Goal: Task Accomplishment & Management: Use online tool/utility

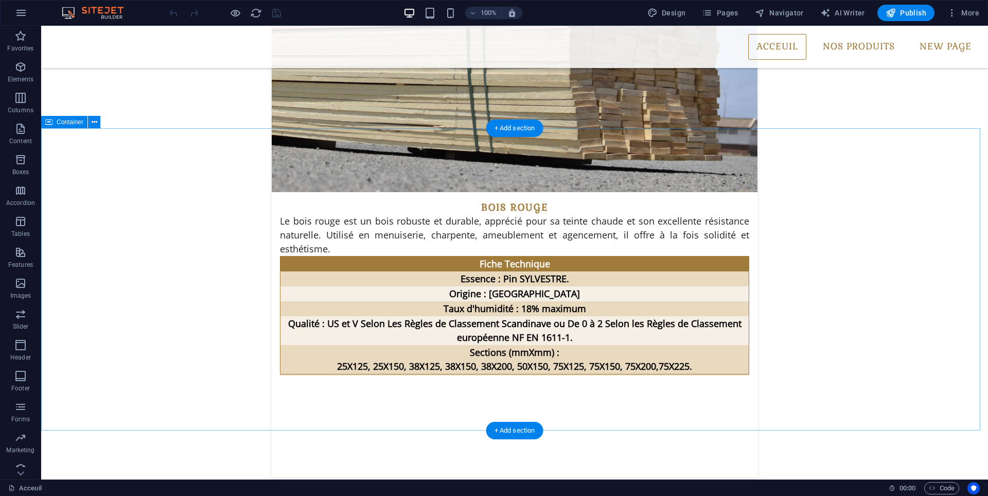
scroll to position [2779, 0]
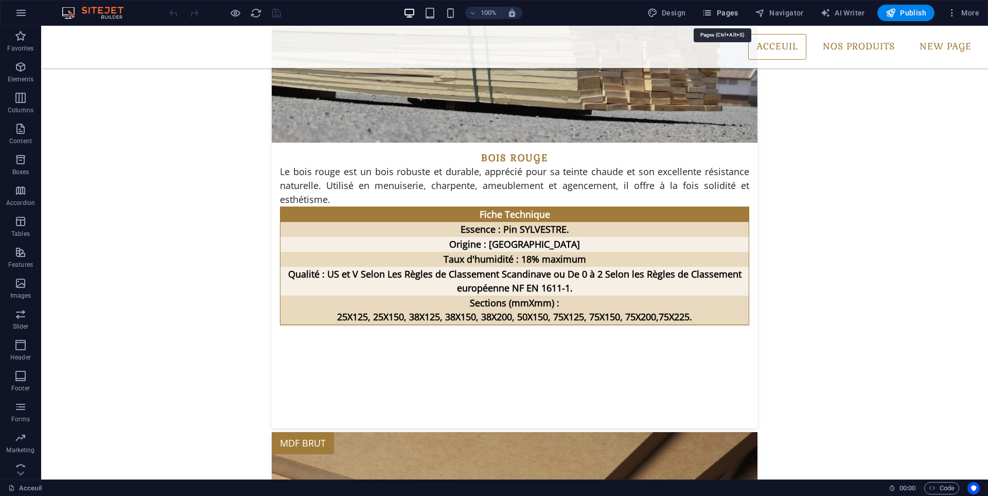
click at [731, 9] on span "Pages" at bounding box center [720, 13] width 36 height 10
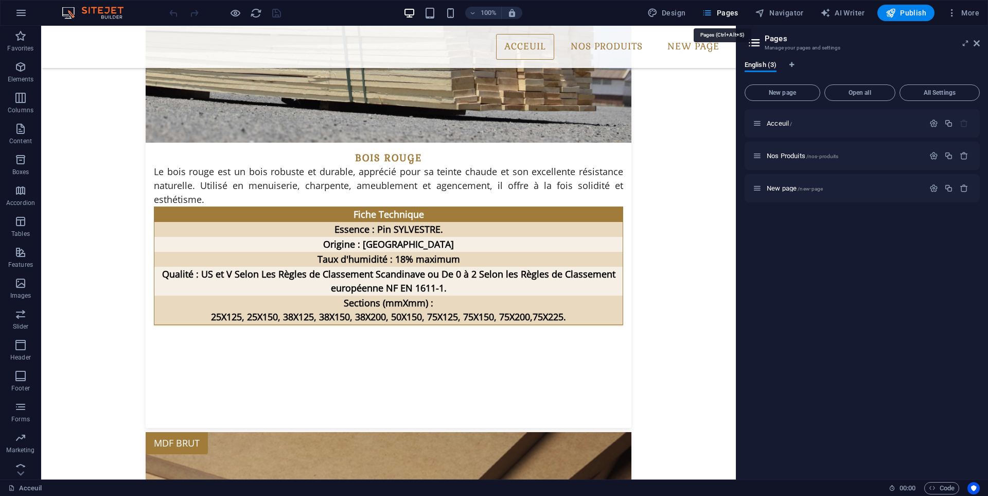
scroll to position [2793, 0]
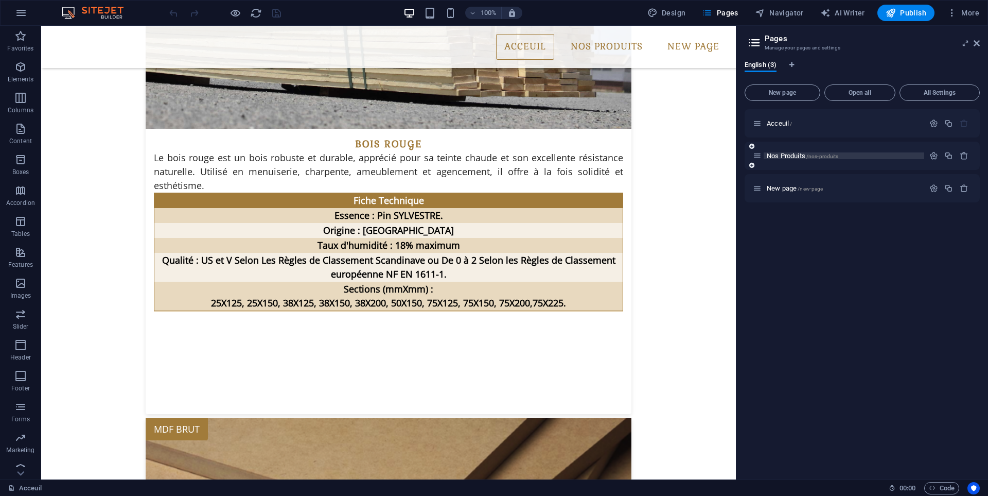
click at [793, 155] on span "Nos Produits /nos-produits" at bounding box center [803, 156] width 72 height 8
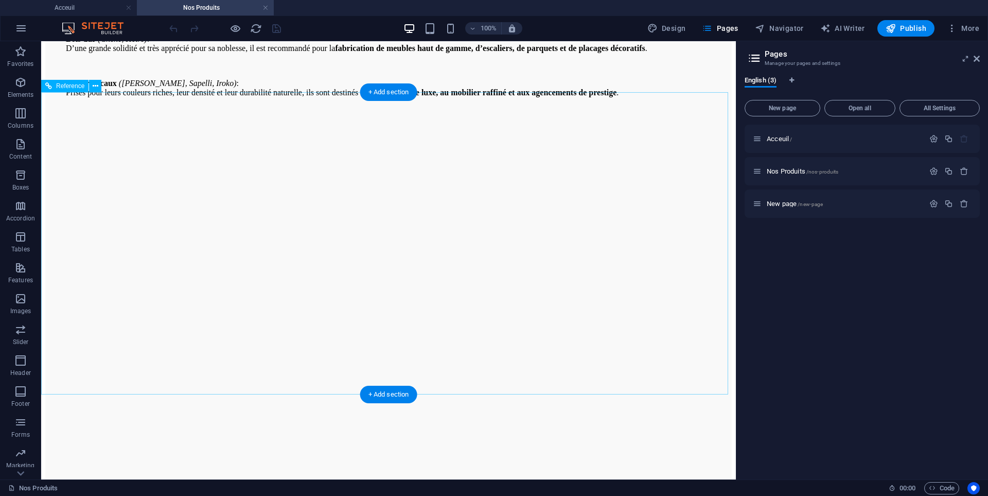
scroll to position [1967, 0]
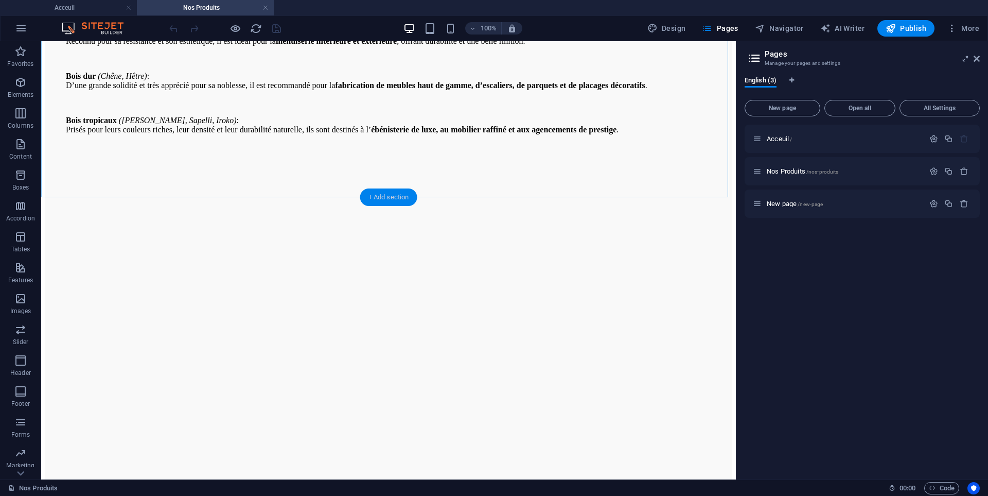
click at [398, 199] on div "+ Add section" at bounding box center [388, 197] width 57 height 18
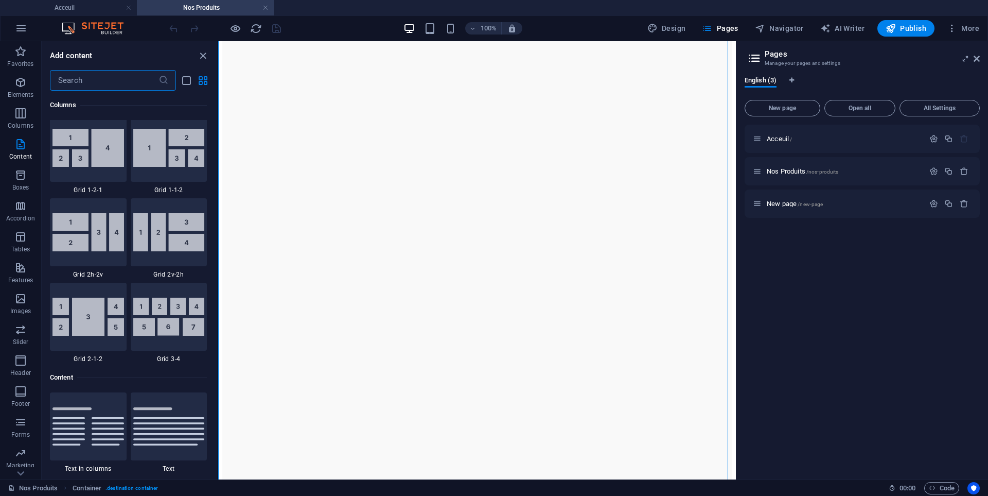
scroll to position [1885, 0]
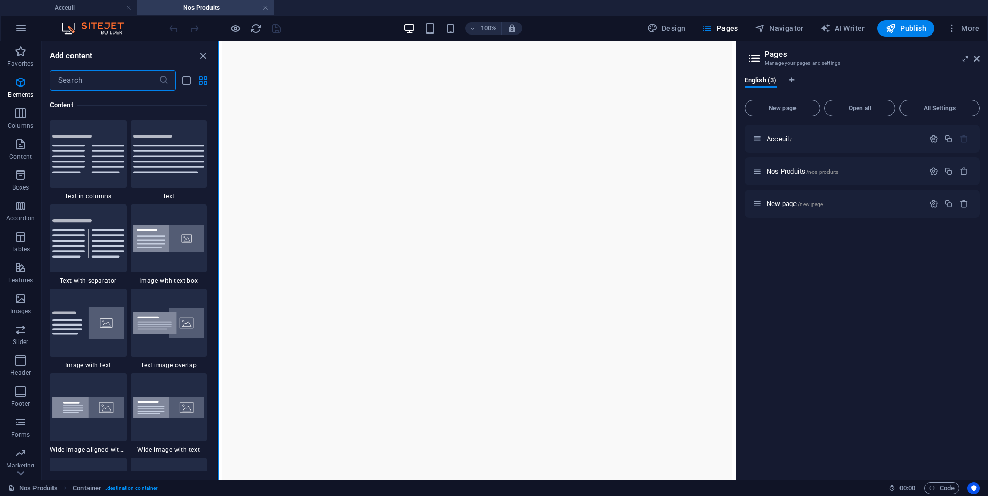
click at [981, 54] on aside "Pages Manage your pages and settings English (3) New page Open all All Settings…" at bounding box center [862, 260] width 252 height 438
click at [981, 63] on aside "Pages Manage your pages and settings English (3) New page Open all All Settings…" at bounding box center [862, 260] width 252 height 438
click at [977, 58] on icon at bounding box center [977, 59] width 6 height 8
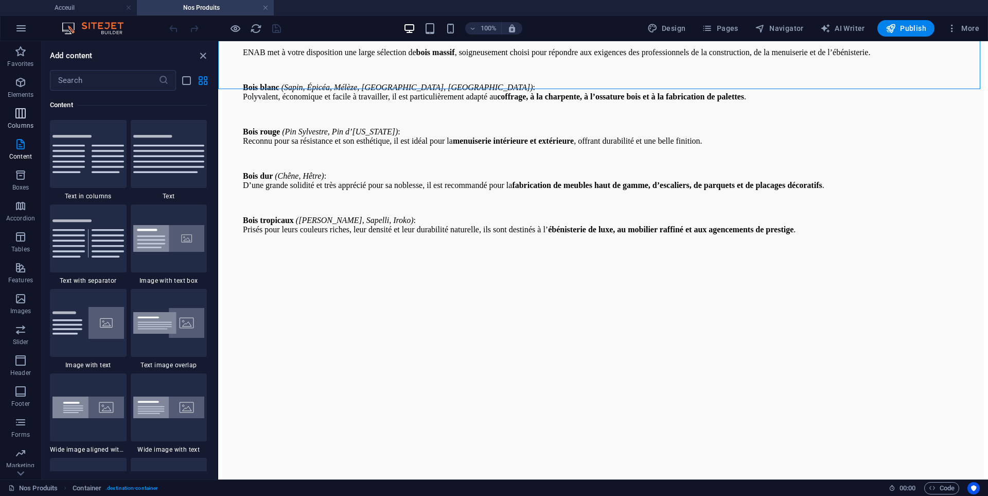
click at [7, 114] on span "Columns" at bounding box center [20, 119] width 41 height 25
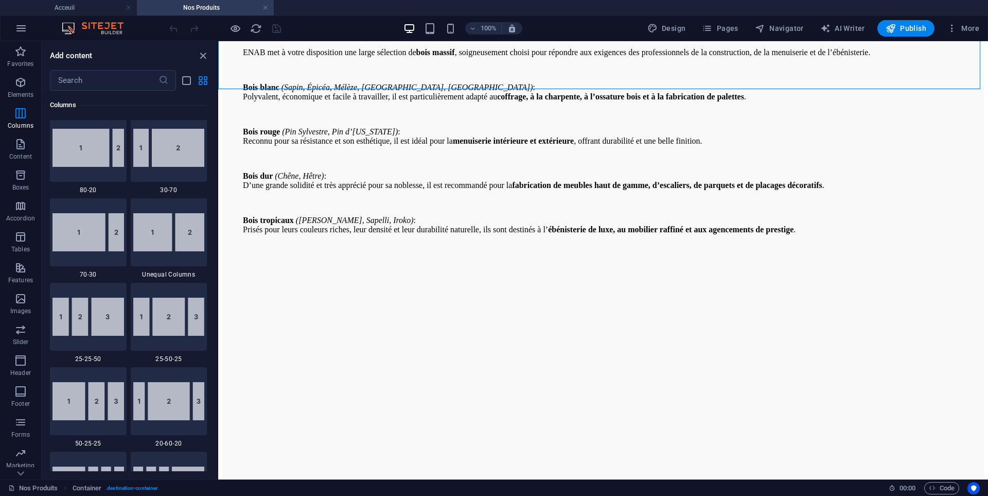
scroll to position [954, 0]
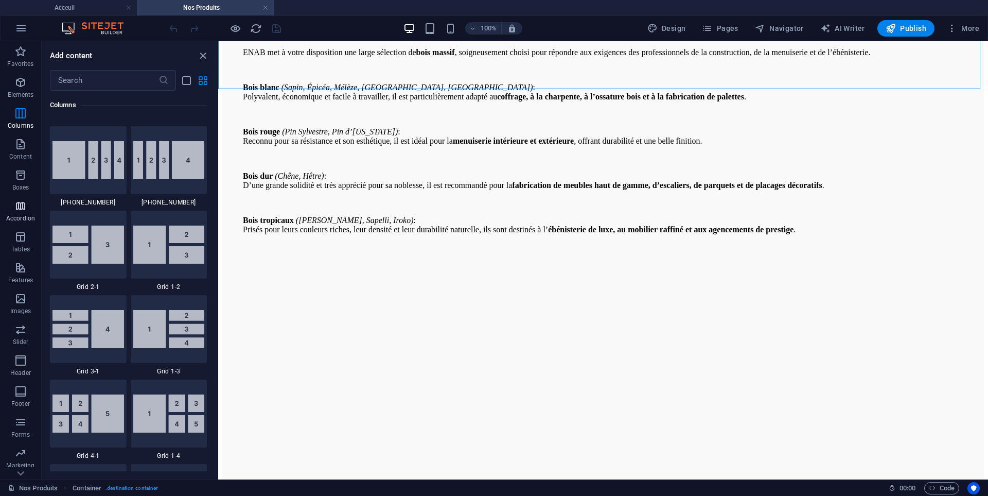
click at [21, 208] on icon "button" at bounding box center [20, 206] width 12 height 12
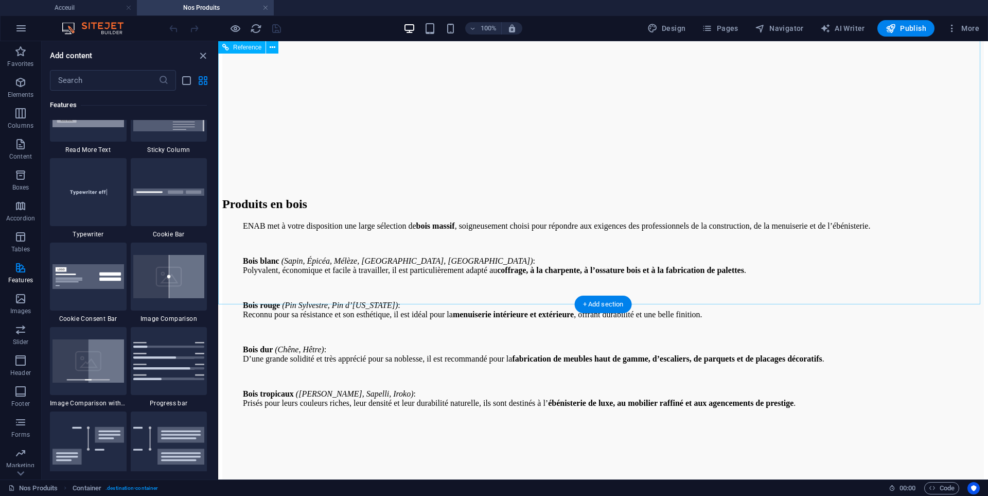
scroll to position [1653, 0]
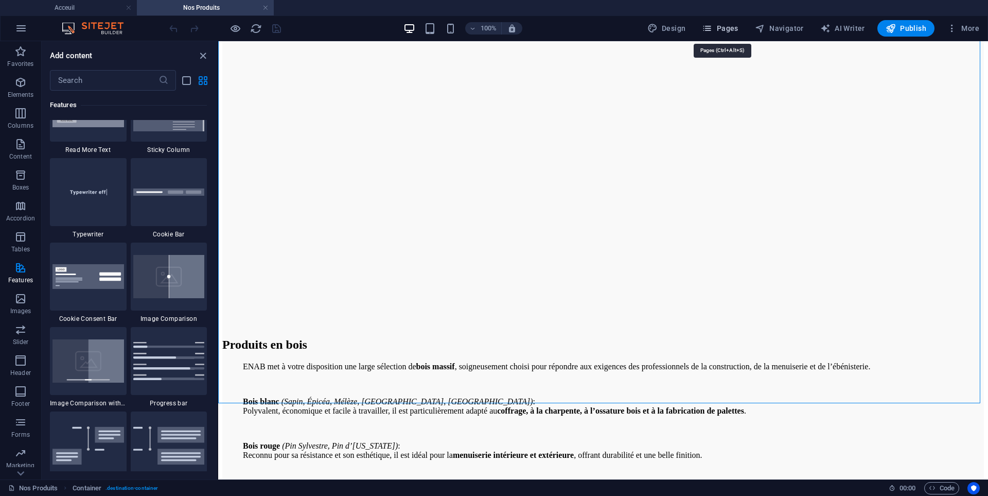
click at [725, 27] on span "Pages" at bounding box center [720, 28] width 36 height 10
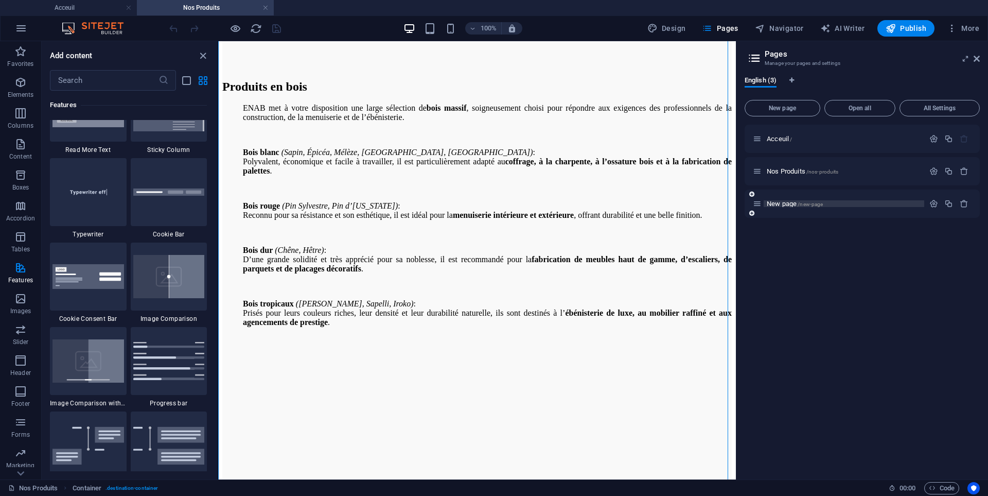
click at [797, 202] on span "New page /new-page" at bounding box center [795, 204] width 56 height 8
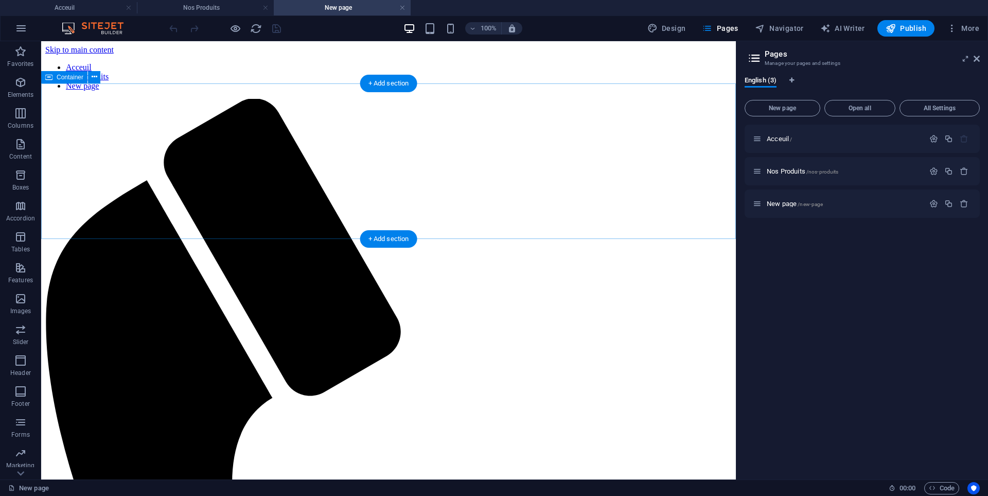
scroll to position [0, 0]
click at [373, 79] on div "+ Add section" at bounding box center [388, 84] width 57 height 18
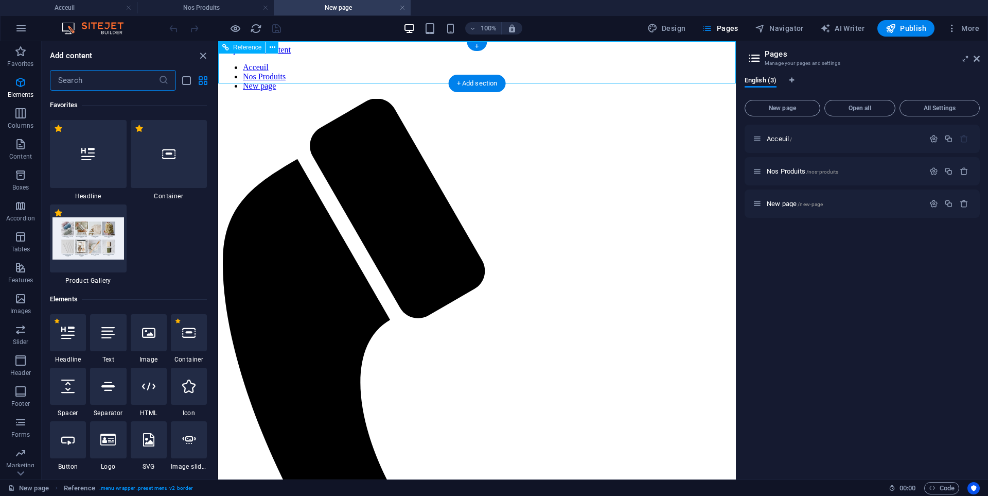
scroll to position [1885, 0]
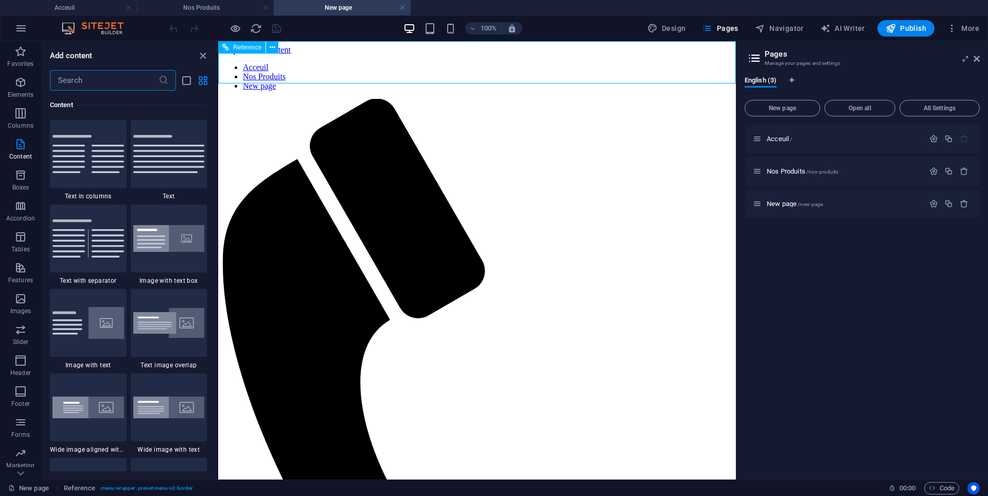
click at [225, 47] on icon at bounding box center [225, 47] width 7 height 12
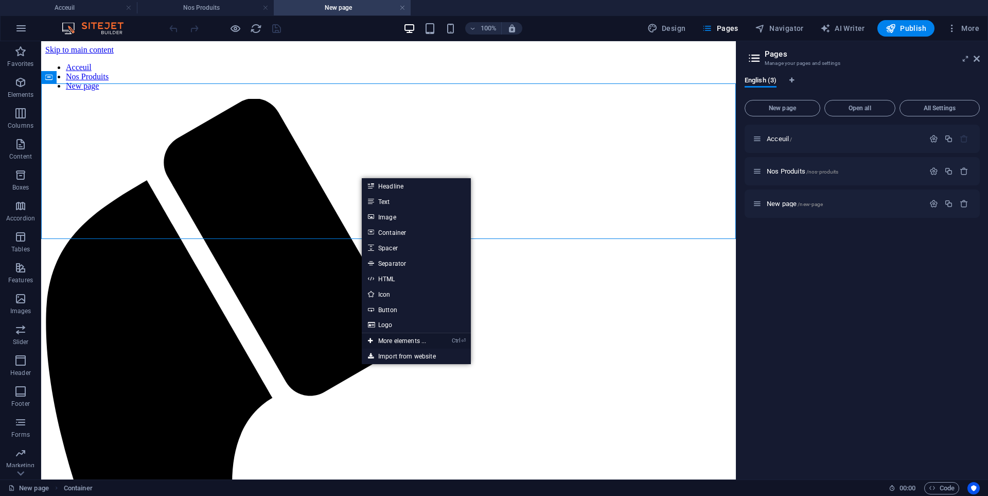
click at [398, 339] on link "Ctrl ⏎ More elements ..." at bounding box center [397, 340] width 71 height 15
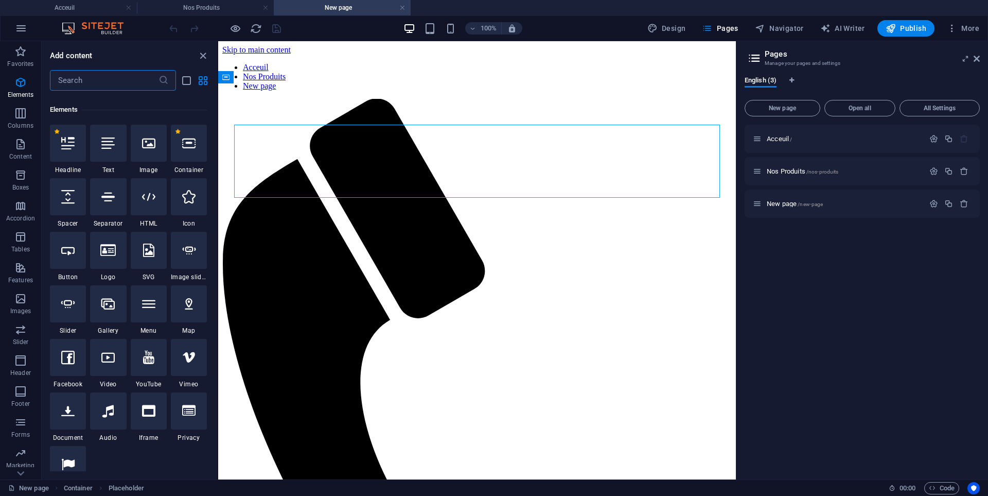
scroll to position [194, 0]
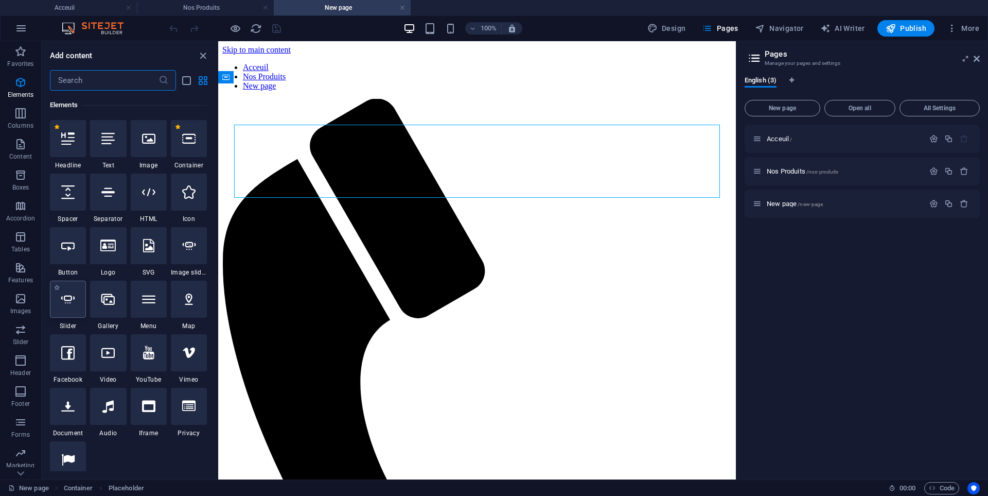
click at [77, 292] on div at bounding box center [68, 299] width 36 height 37
select select "ms"
select select "s"
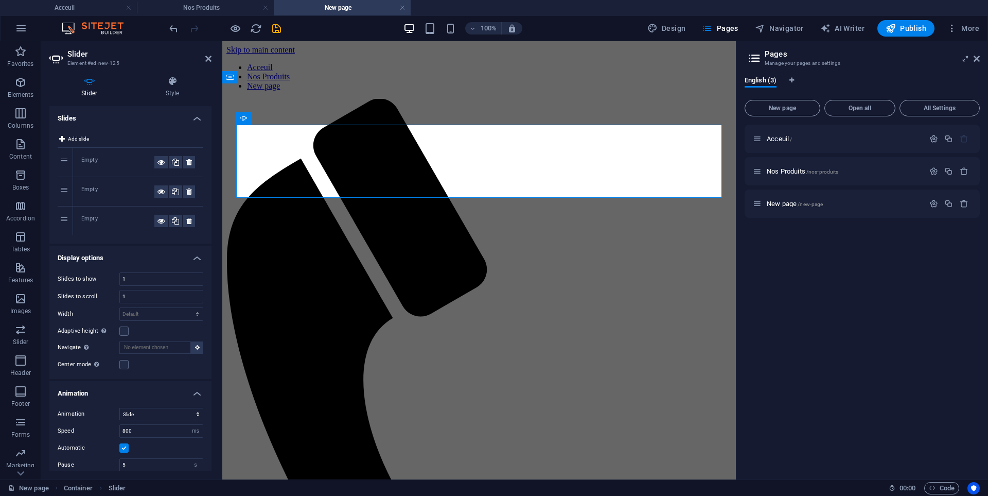
click at [108, 155] on div "Empty" at bounding box center [138, 162] width 130 height 29
click at [95, 158] on div "Empty" at bounding box center [117, 162] width 73 height 12
click at [158, 164] on icon at bounding box center [161, 162] width 7 height 12
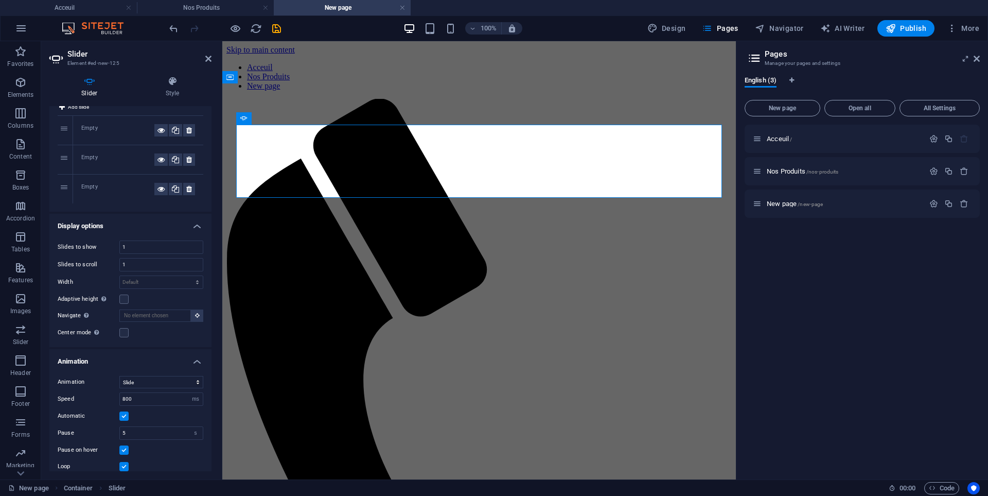
scroll to position [0, 0]
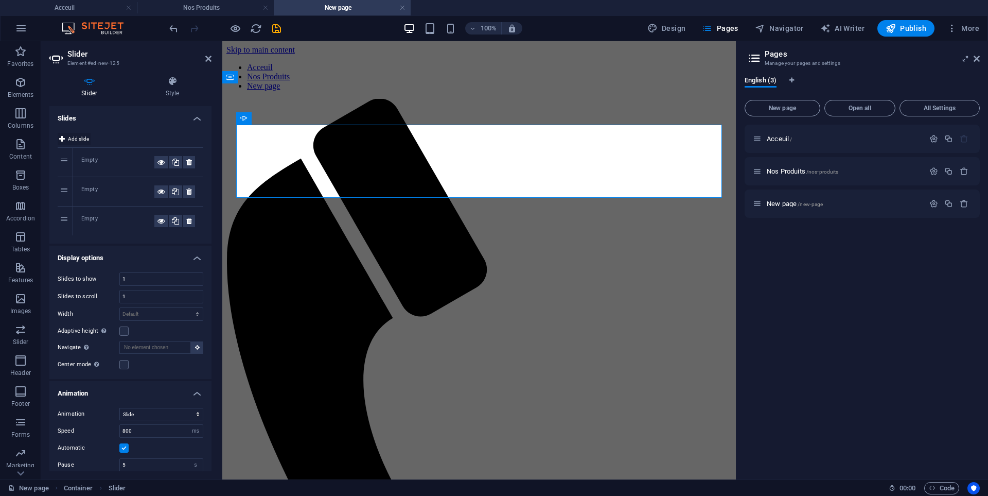
click at [80, 141] on span "Add slide" at bounding box center [78, 139] width 21 height 12
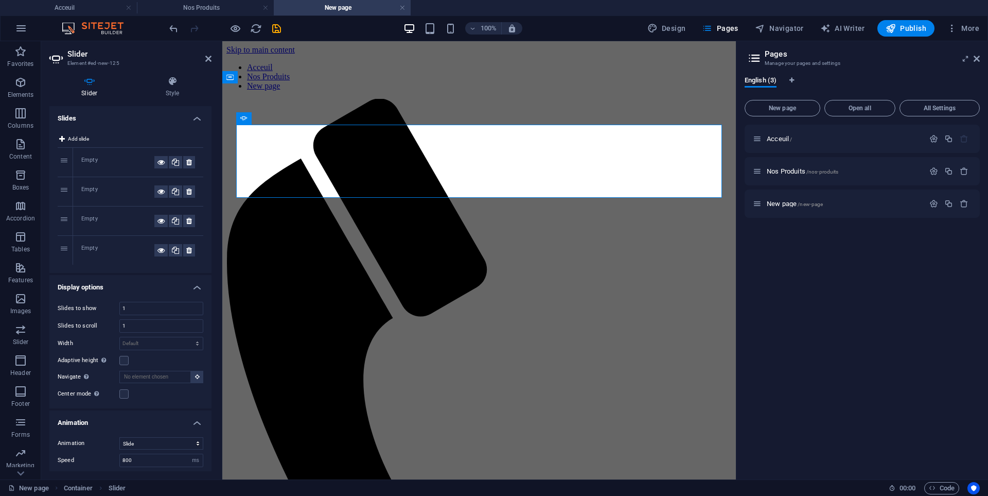
click at [68, 156] on div "1" at bounding box center [65, 162] width 15 height 29
click at [191, 91] on h4 "Style" at bounding box center [173, 87] width 78 height 22
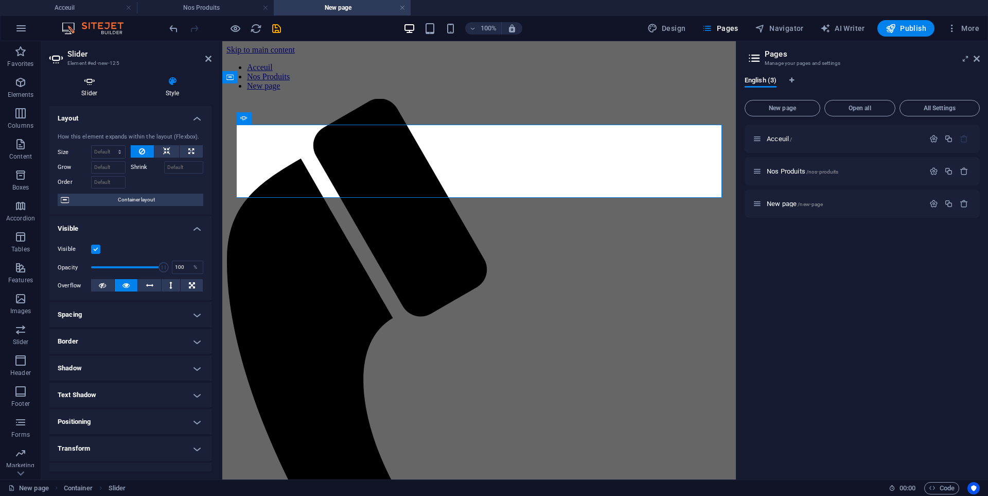
click at [93, 82] on icon at bounding box center [89, 81] width 80 height 10
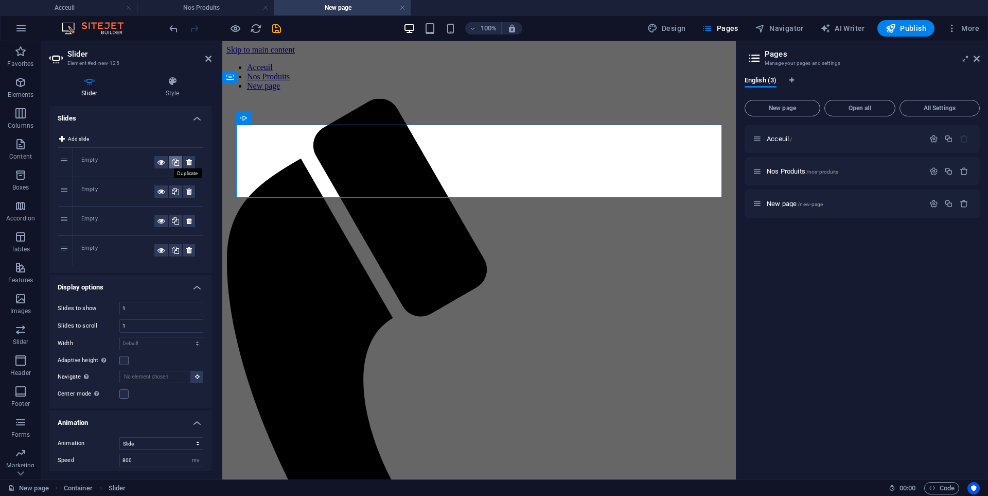
click at [174, 161] on icon at bounding box center [175, 162] width 7 height 12
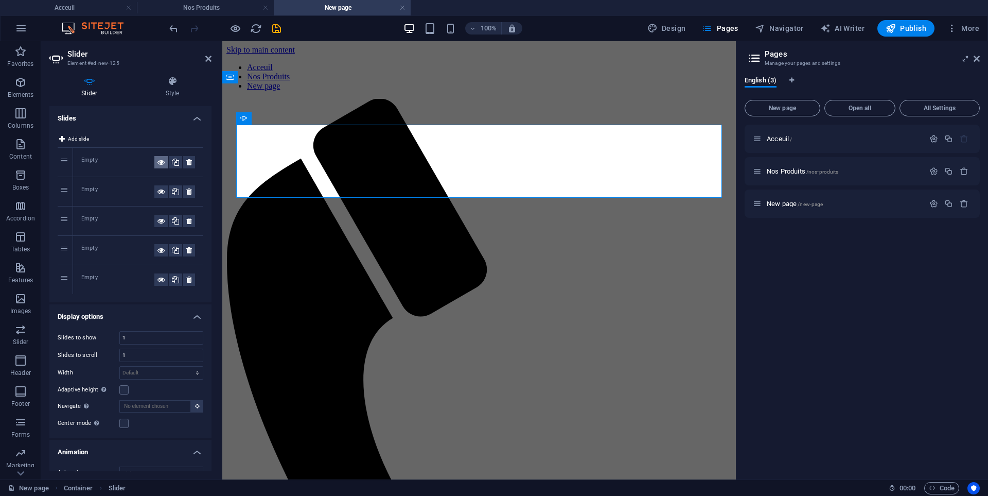
click at [159, 159] on icon at bounding box center [161, 162] width 7 height 12
click at [158, 163] on icon at bounding box center [161, 162] width 7 height 12
click at [186, 158] on icon at bounding box center [189, 162] width 6 height 12
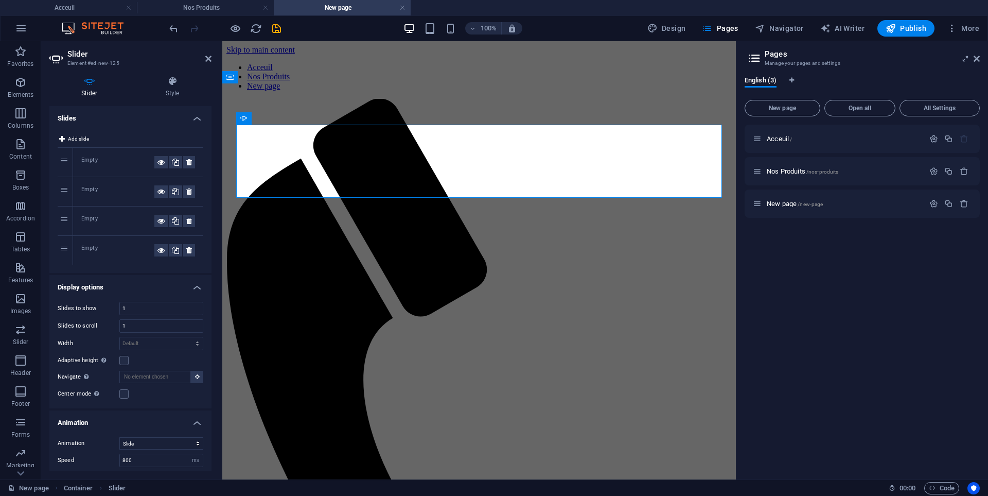
click at [94, 209] on div "Empty" at bounding box center [138, 220] width 130 height 29
click at [93, 193] on div "Empty" at bounding box center [117, 191] width 73 height 12
click at [92, 186] on div "Empty" at bounding box center [117, 191] width 73 height 12
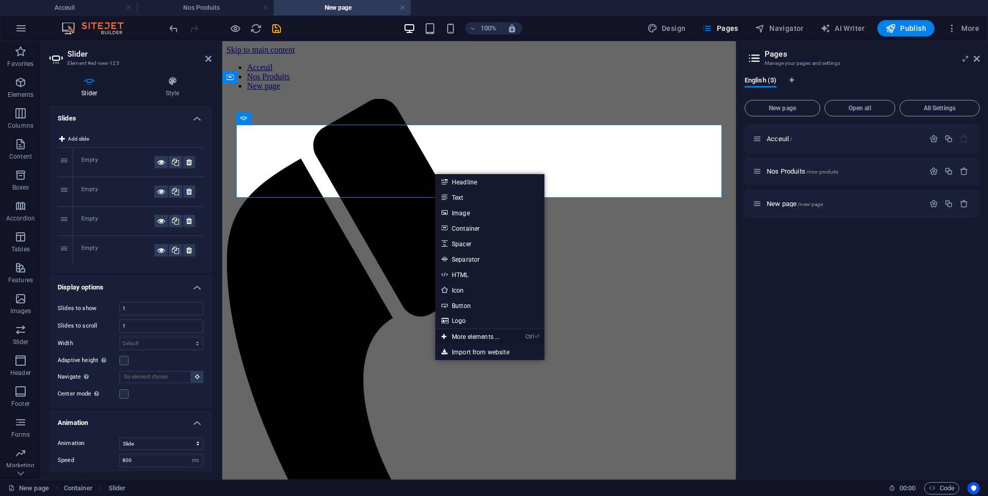
click at [479, 336] on link "Ctrl ⏎ More elements ..." at bounding box center [470, 336] width 71 height 15
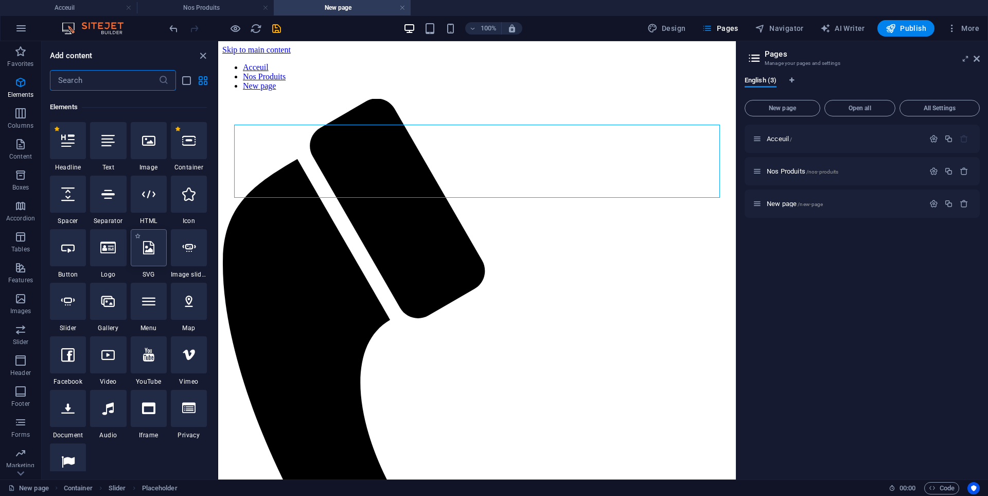
scroll to position [194, 0]
click at [153, 146] on div at bounding box center [149, 138] width 36 height 37
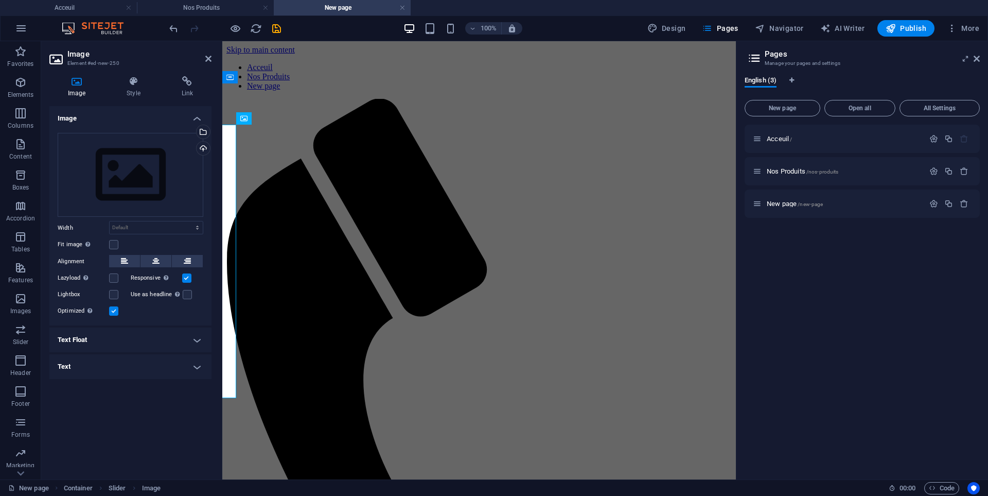
click at [178, 21] on div at bounding box center [224, 28] width 115 height 16
click at [174, 28] on icon "undo" at bounding box center [174, 29] width 12 height 12
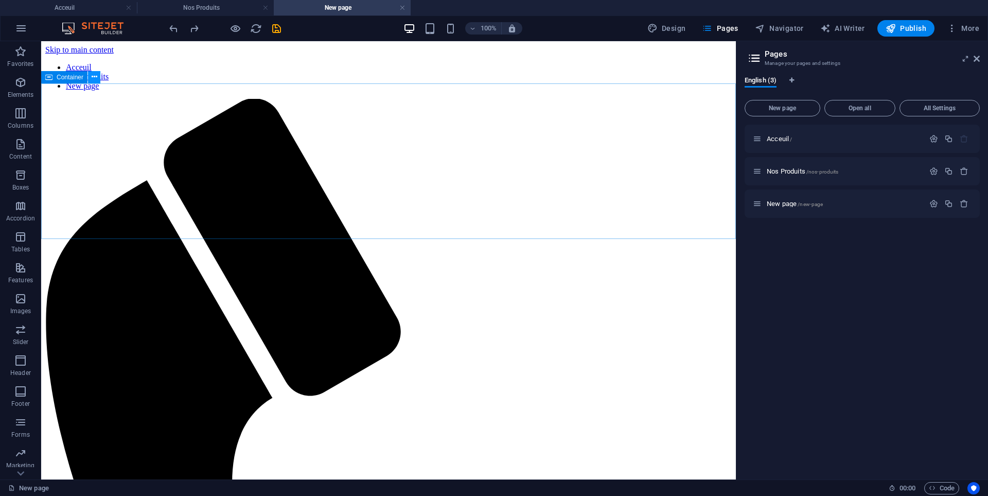
click at [96, 78] on icon at bounding box center [95, 77] width 6 height 11
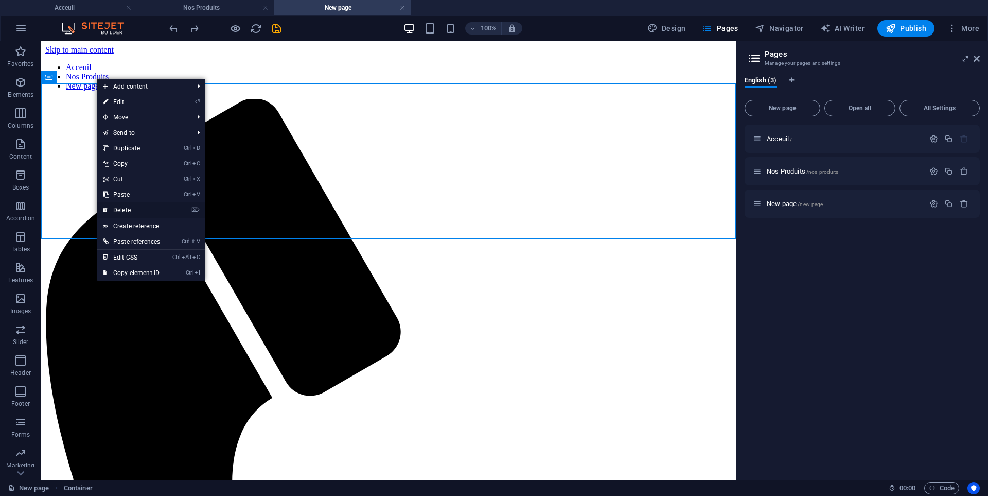
click at [153, 214] on link "⌦ Delete" at bounding box center [131, 209] width 69 height 15
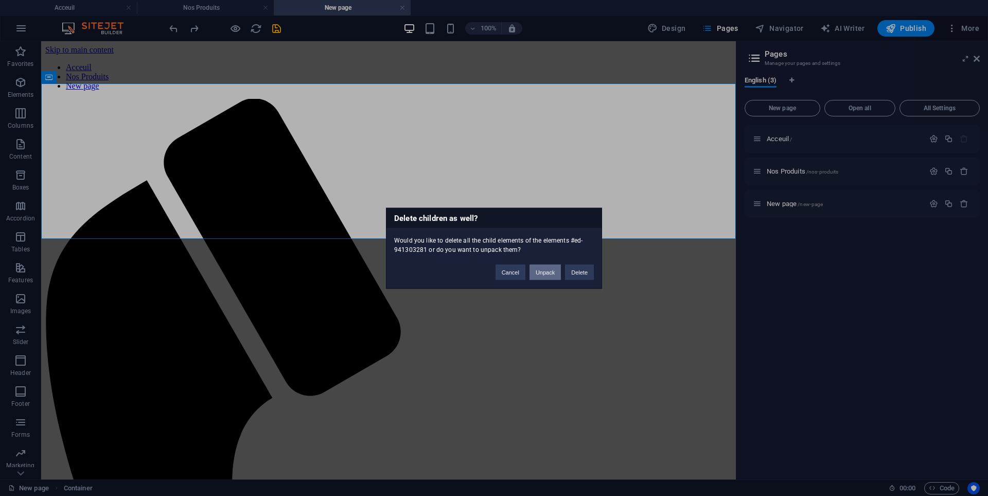
click at [544, 270] on button "Unpack" at bounding box center [545, 271] width 31 height 15
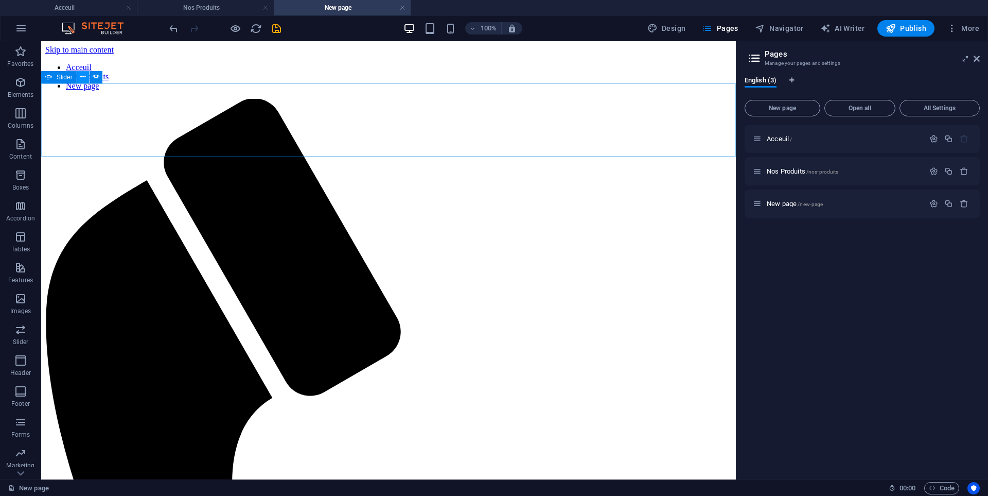
click at [83, 77] on icon at bounding box center [83, 77] width 6 height 11
click at [171, 32] on icon "undo" at bounding box center [174, 29] width 12 height 12
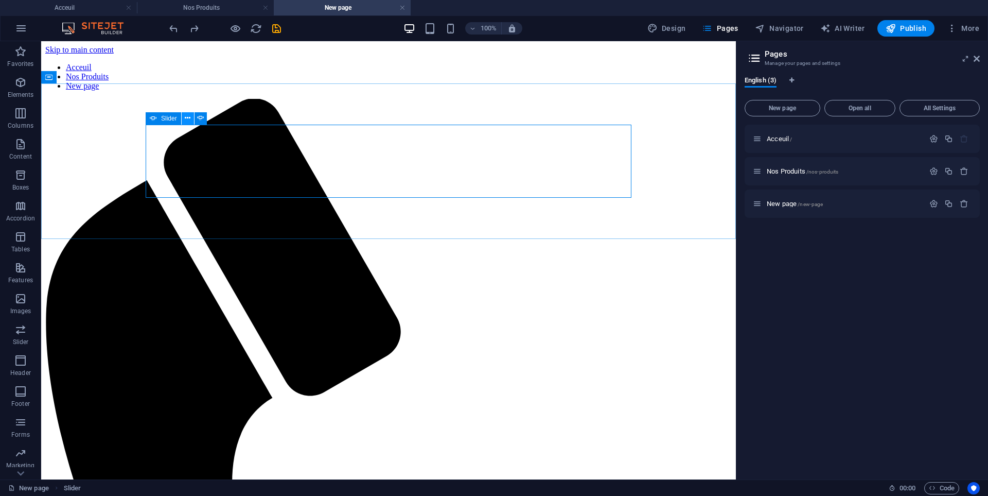
click at [187, 118] on icon at bounding box center [188, 118] width 6 height 11
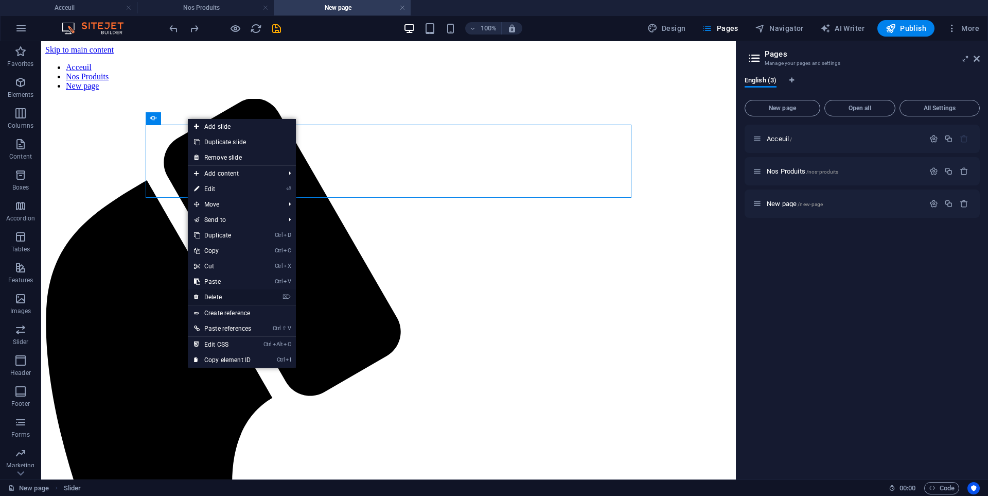
click at [225, 298] on link "⌦ Delete" at bounding box center [222, 296] width 69 height 15
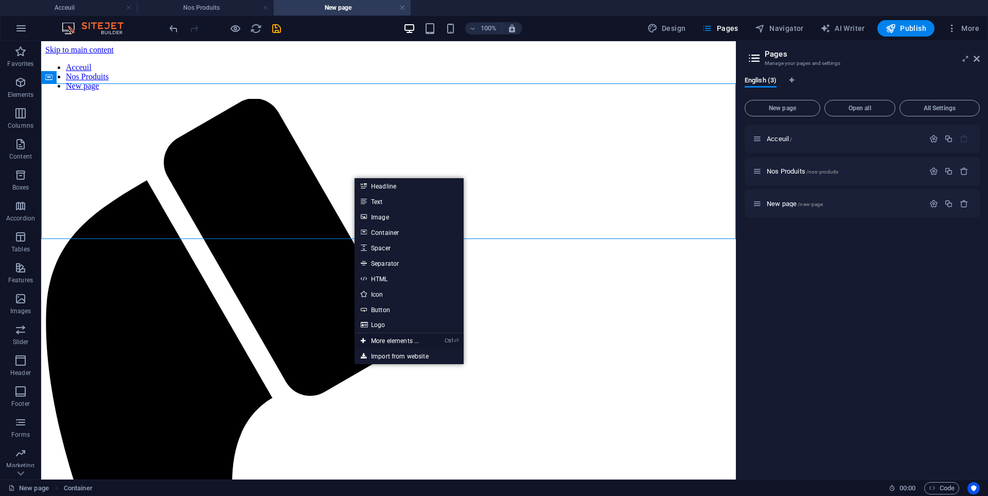
drag, startPoint x: 386, startPoint y: 339, endPoint x: 139, endPoint y: 271, distance: 256.1
click at [386, 339] on link "Ctrl ⏎ More elements ..." at bounding box center [390, 340] width 71 height 15
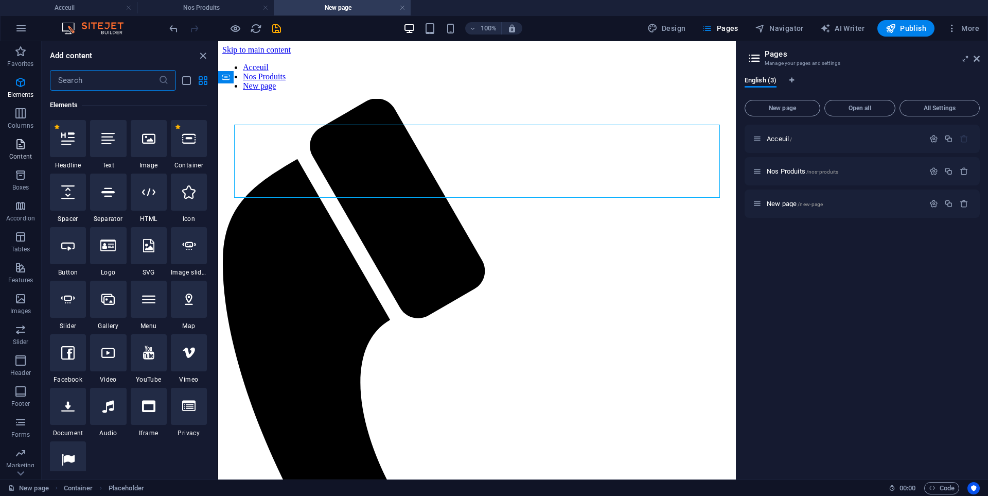
click at [20, 159] on p "Content" at bounding box center [20, 156] width 23 height 8
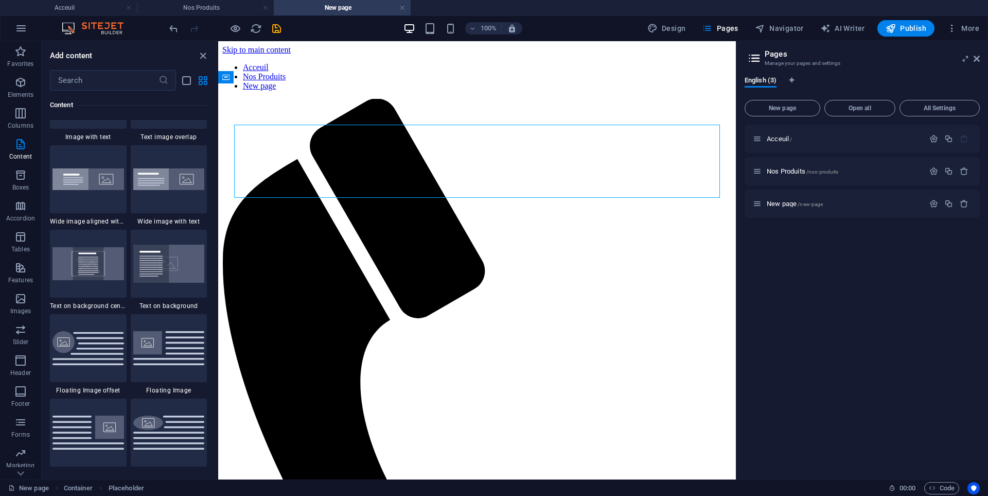
scroll to position [2246, 0]
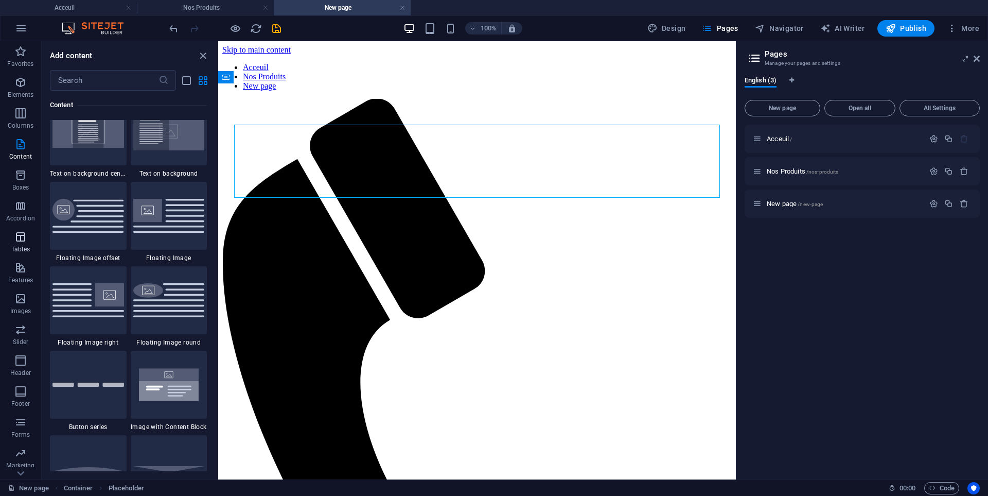
click at [18, 239] on icon "button" at bounding box center [20, 237] width 12 height 12
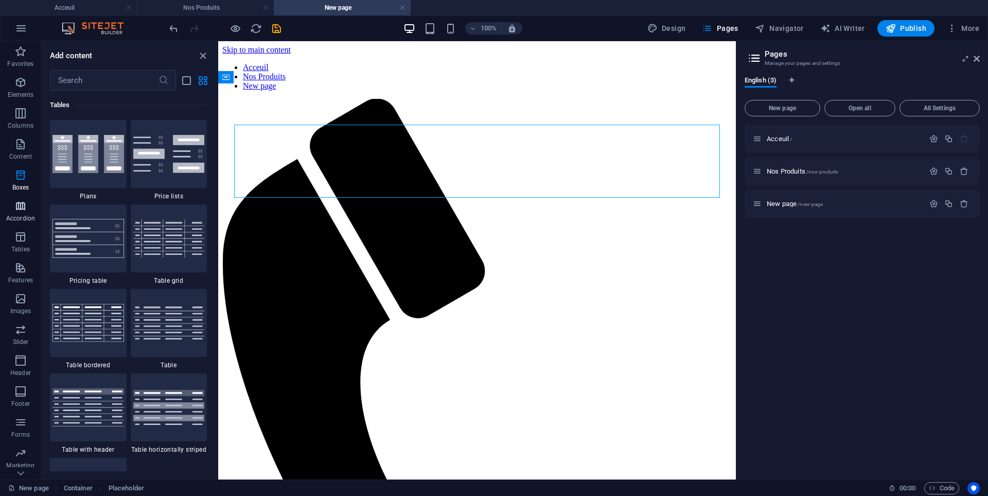
click at [17, 216] on p "Accordion" at bounding box center [20, 218] width 29 height 8
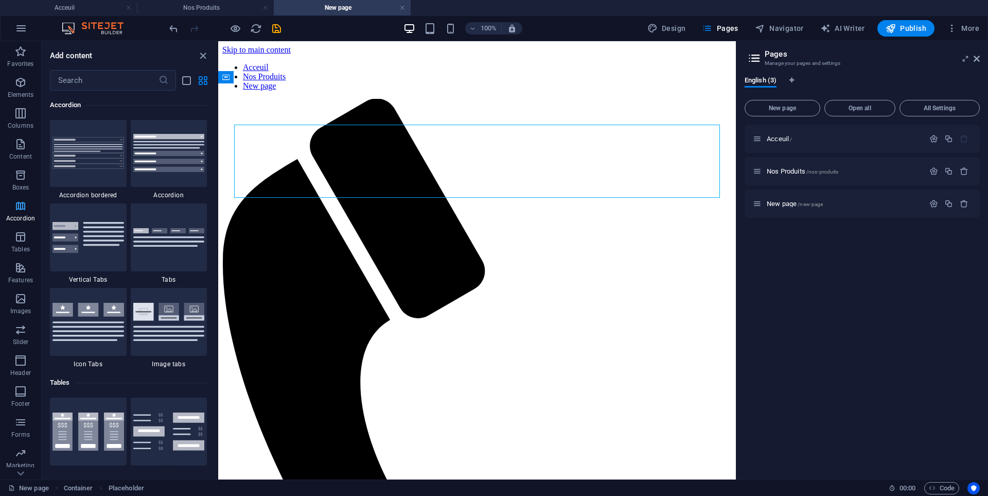
scroll to position [3371, 0]
click at [22, 272] on icon "button" at bounding box center [20, 267] width 12 height 12
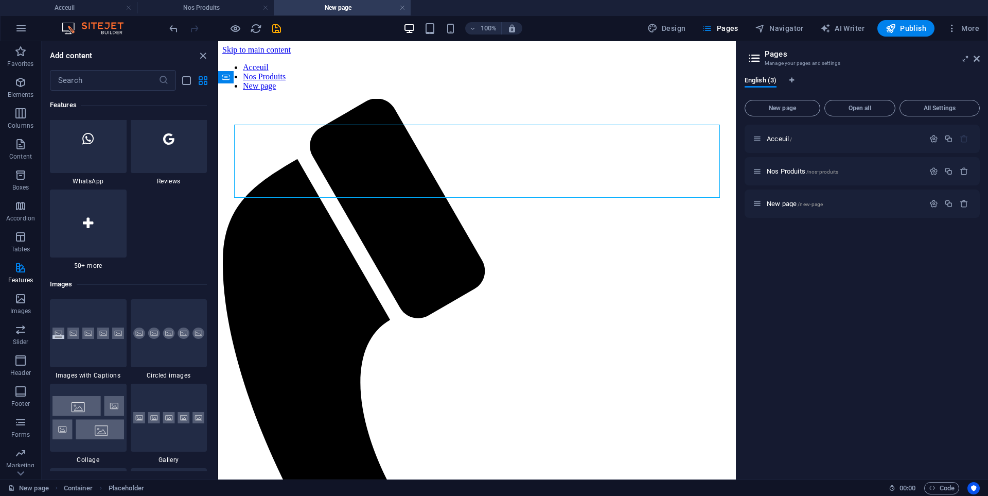
scroll to position [5126, 0]
click at [19, 300] on icon "button" at bounding box center [20, 298] width 12 height 12
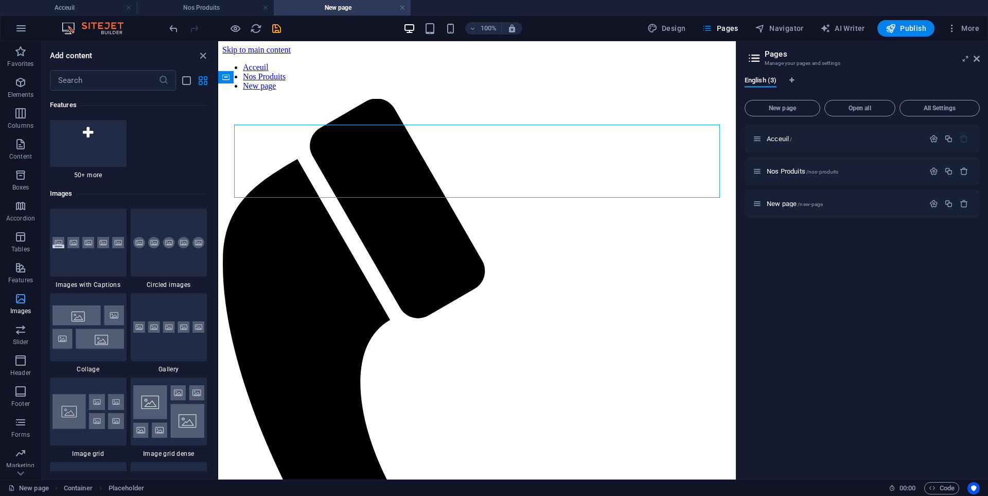
scroll to position [5304, 0]
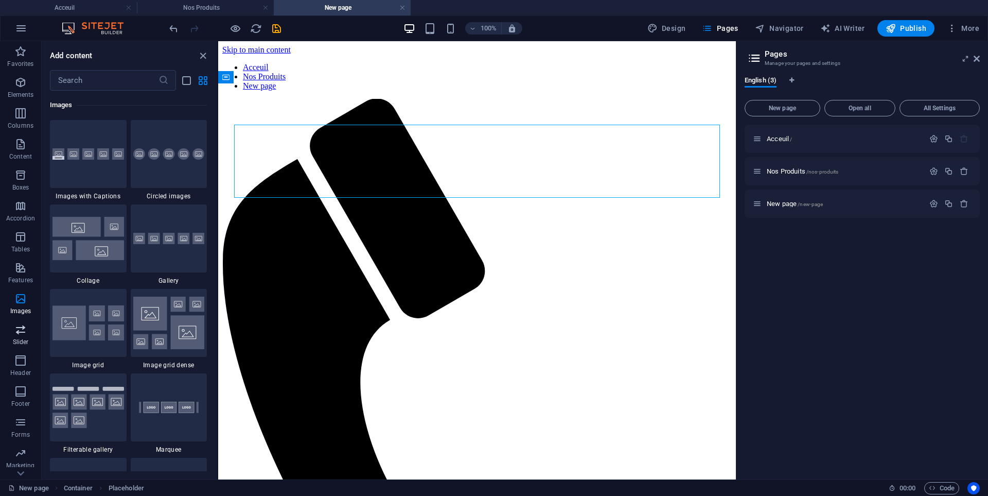
click at [14, 328] on span "Slider" at bounding box center [20, 335] width 41 height 25
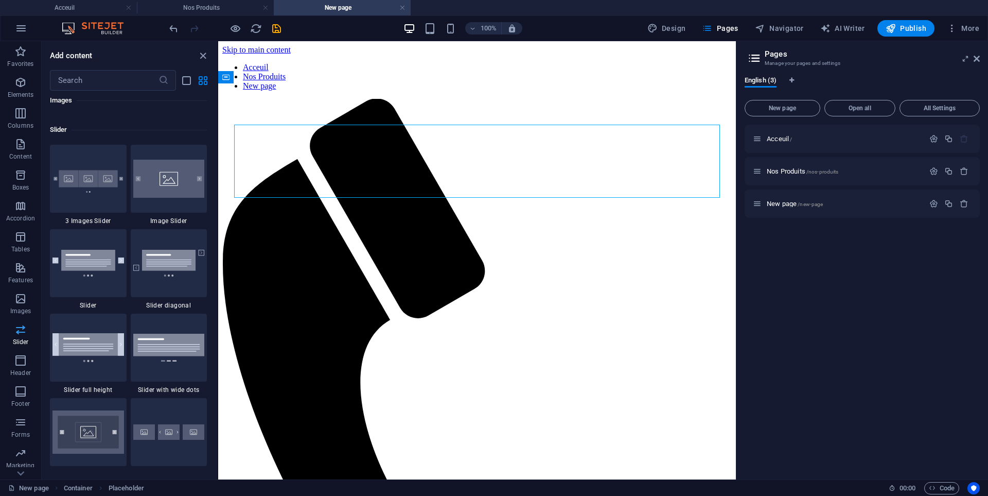
scroll to position [5920, 0]
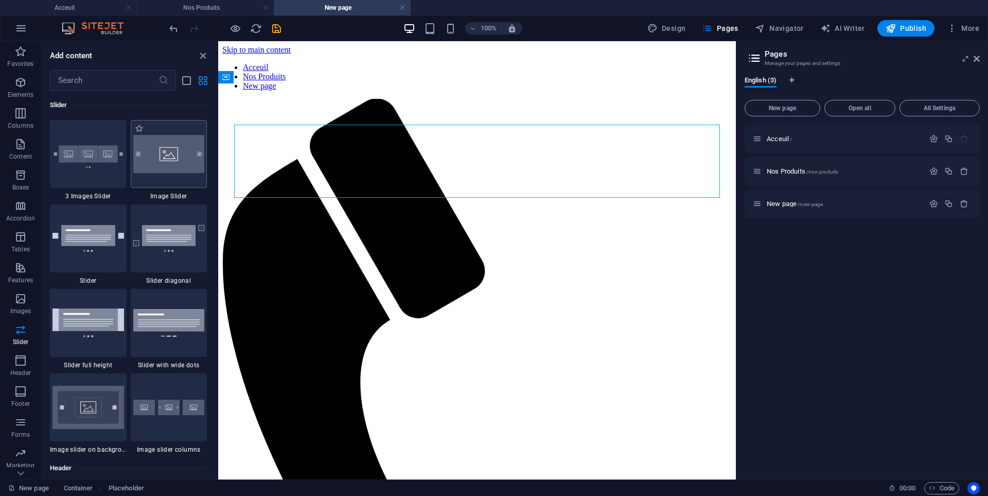
click at [171, 166] on img at bounding box center [169, 154] width 72 height 38
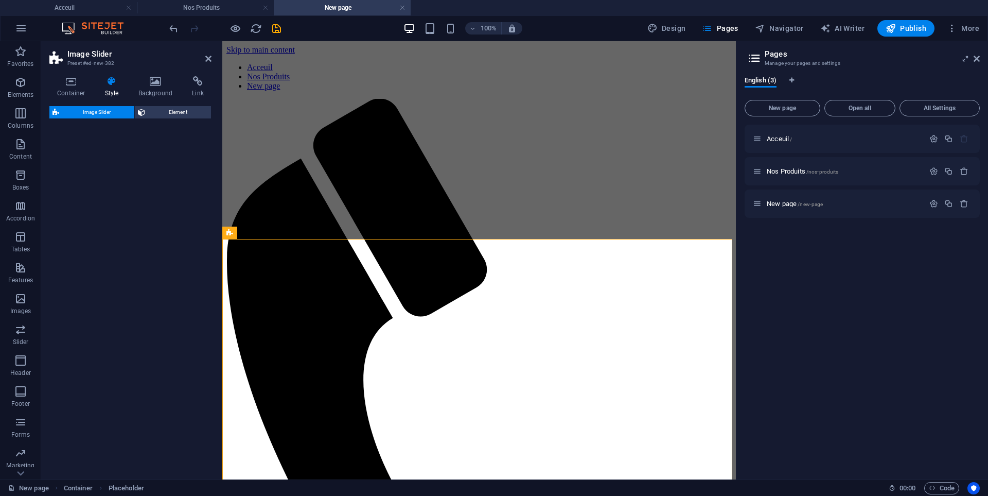
select select "rem"
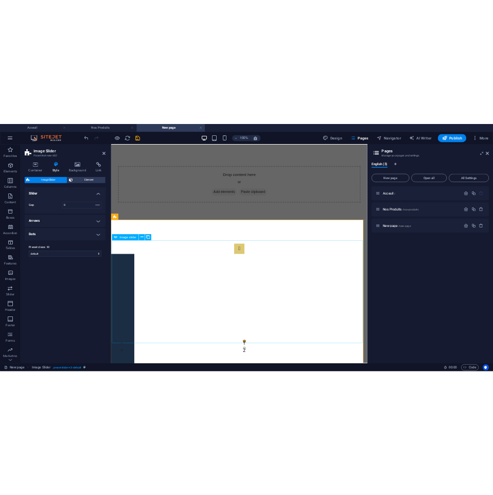
scroll to position [48, 0]
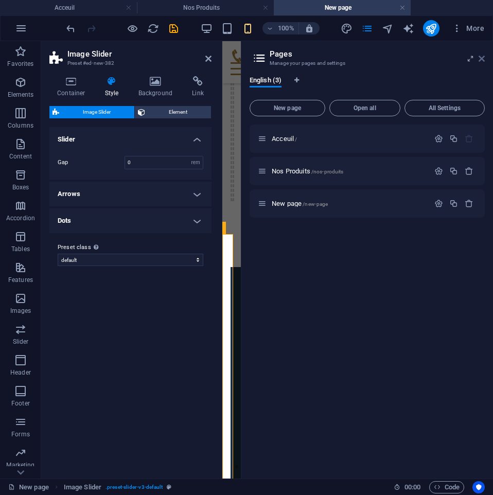
click at [483, 62] on icon at bounding box center [482, 59] width 6 height 8
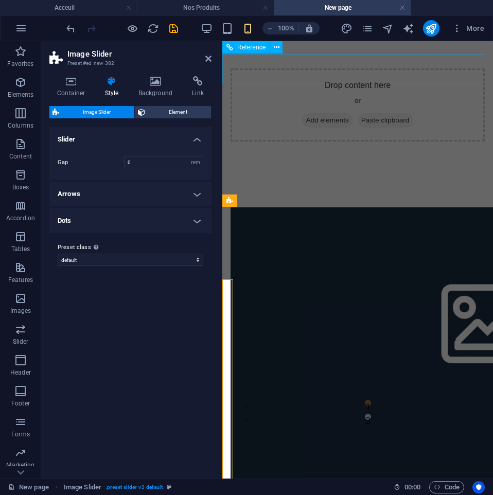
scroll to position [3, 0]
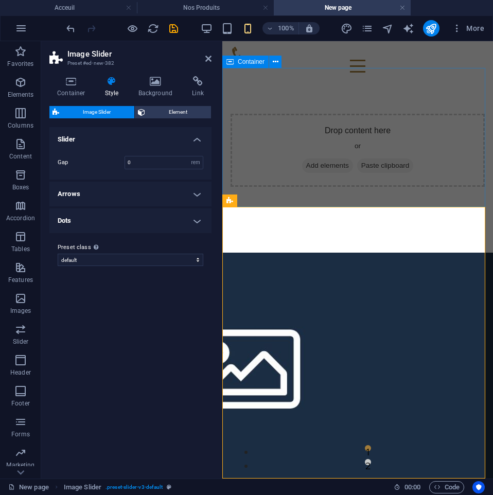
click at [326, 193] on div "Drop content here or Add elements Paste clipboard" at bounding box center [357, 150] width 271 height 139
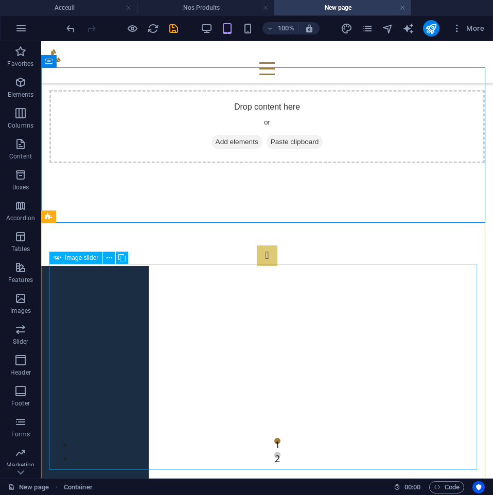
scroll to position [36, 0]
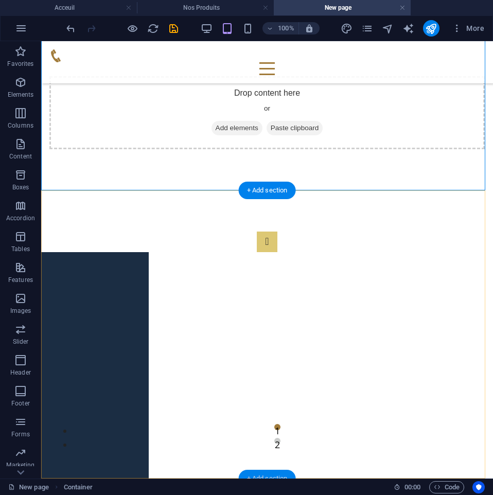
click at [259, 473] on div "+ Add section" at bounding box center [267, 479] width 57 height 18
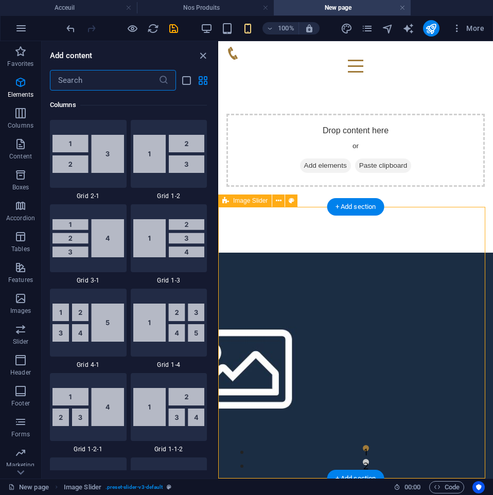
scroll to position [1885, 0]
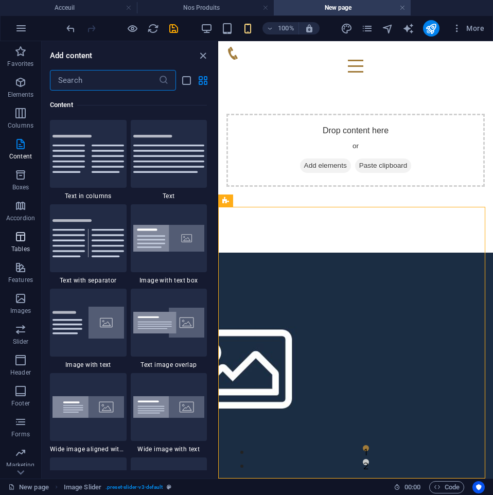
click at [22, 239] on icon "button" at bounding box center [20, 237] width 12 height 12
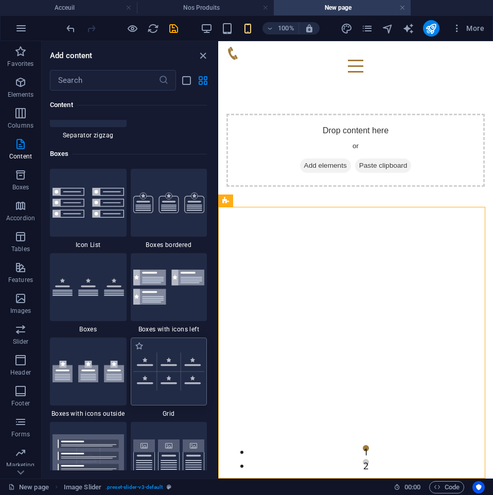
scroll to position [2774, 0]
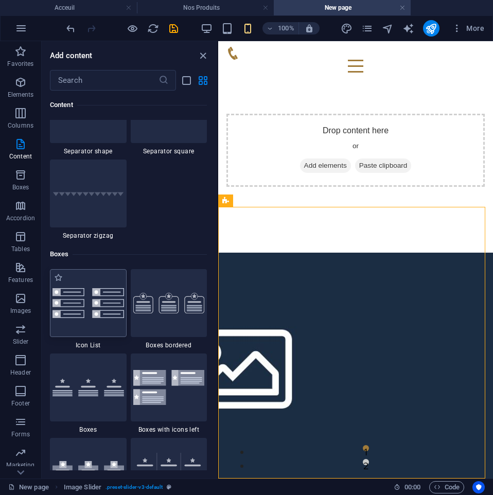
click at [110, 303] on img at bounding box center [89, 303] width 72 height 30
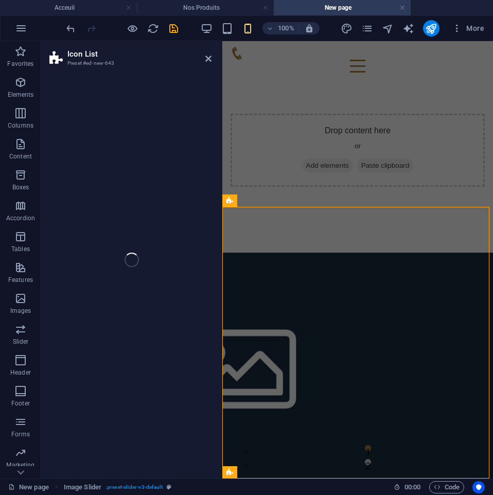
scroll to position [152, 0]
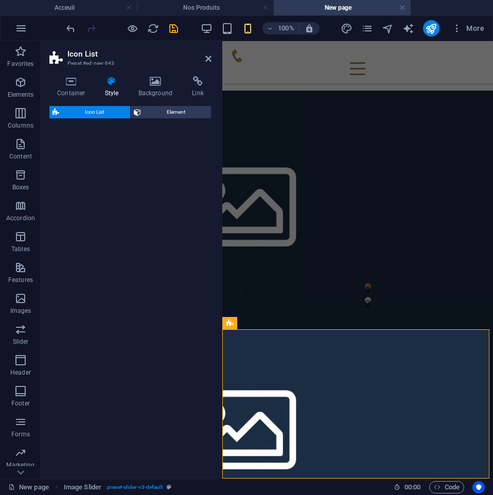
select select "rem"
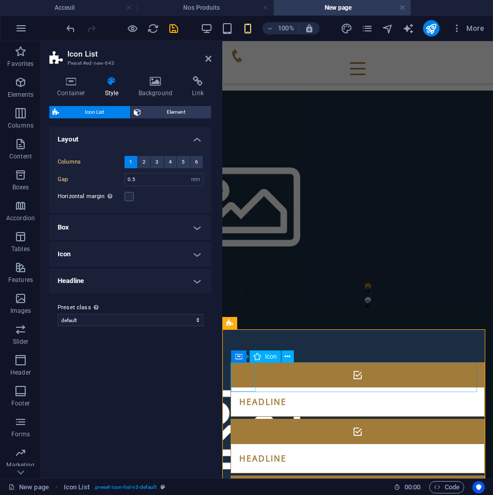
click at [244, 378] on figure at bounding box center [357, 375] width 253 height 25
click at [100, 250] on h4 "Icon" at bounding box center [130, 254] width 162 height 25
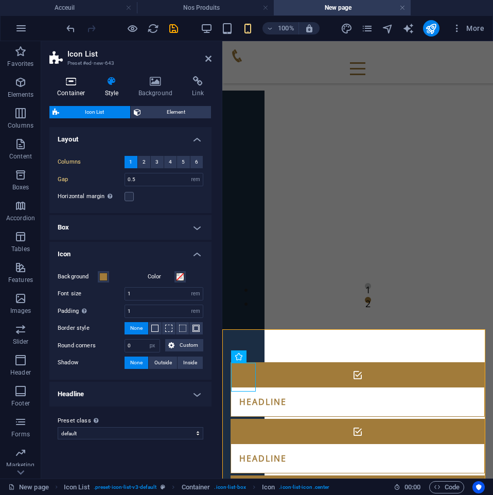
click at [80, 86] on icon at bounding box center [71, 81] width 44 height 10
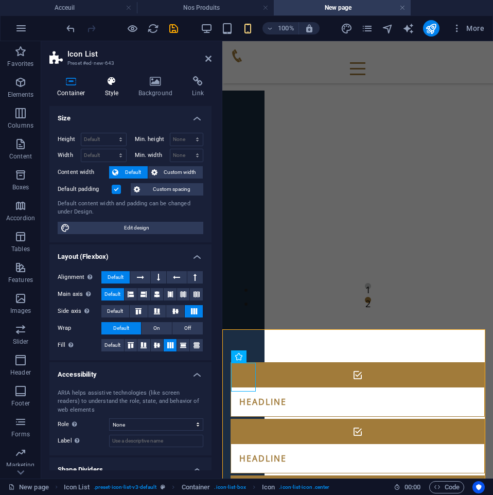
click at [106, 83] on icon at bounding box center [111, 81] width 29 height 10
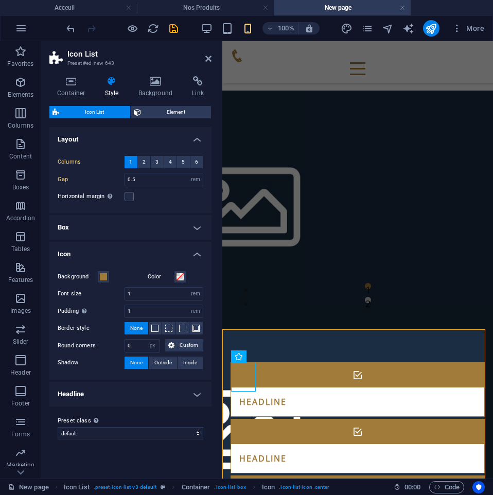
click at [109, 224] on h4 "Box" at bounding box center [130, 227] width 162 height 25
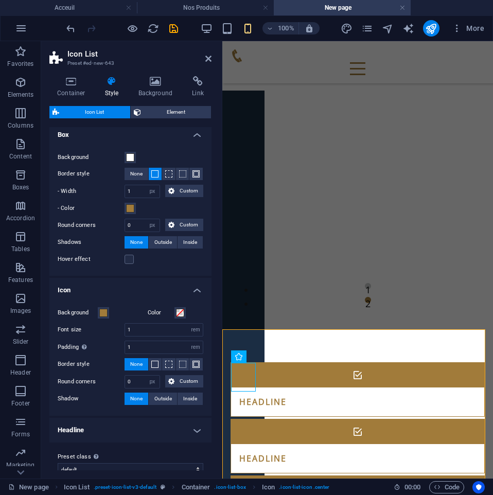
scroll to position [106, 0]
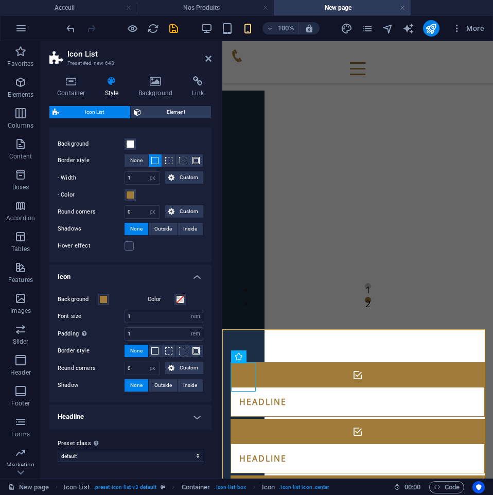
click at [146, 414] on h4 "Headline" at bounding box center [130, 417] width 162 height 25
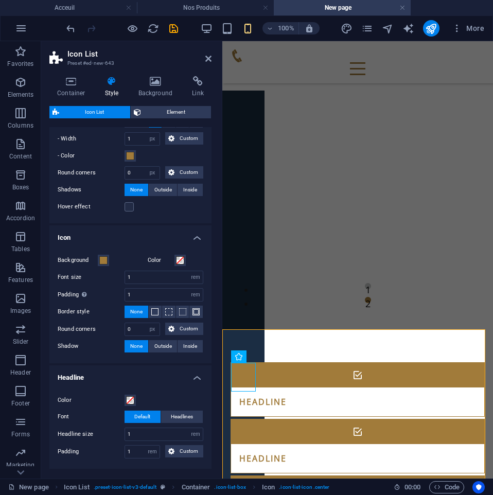
scroll to position [185, 0]
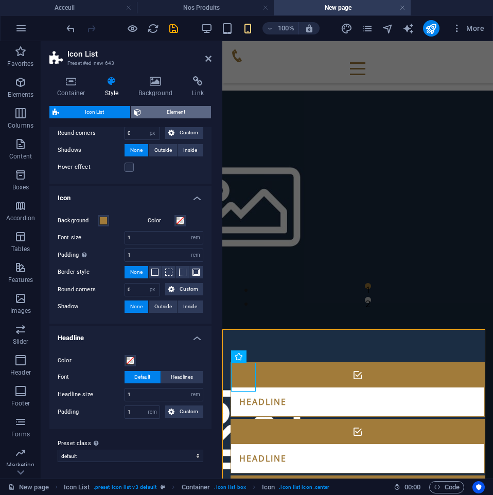
click at [154, 113] on span "Element" at bounding box center [176, 112] width 64 height 12
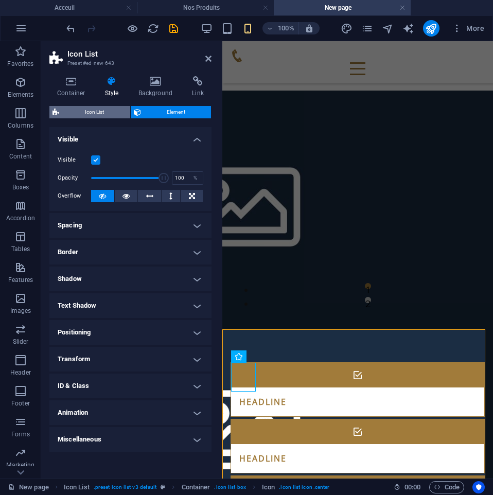
click at [90, 113] on span "Icon List" at bounding box center [94, 112] width 65 height 12
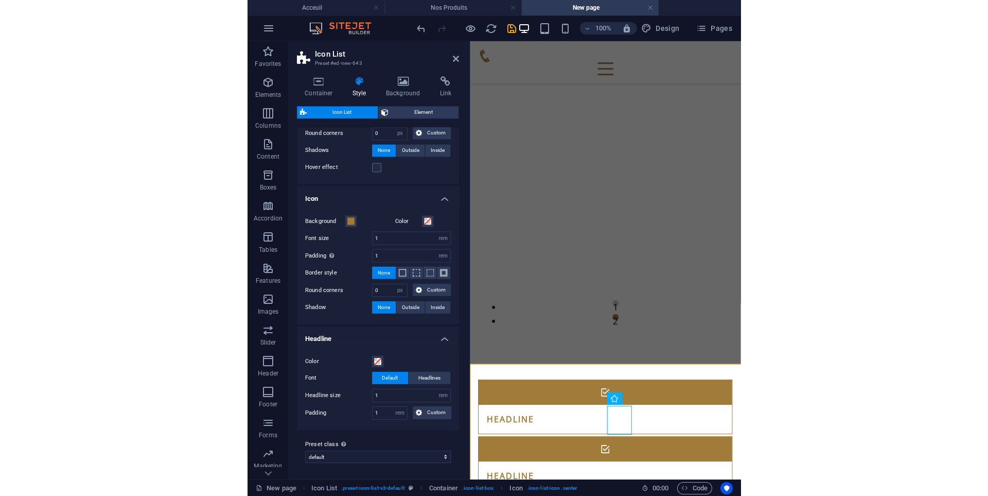
scroll to position [201, 0]
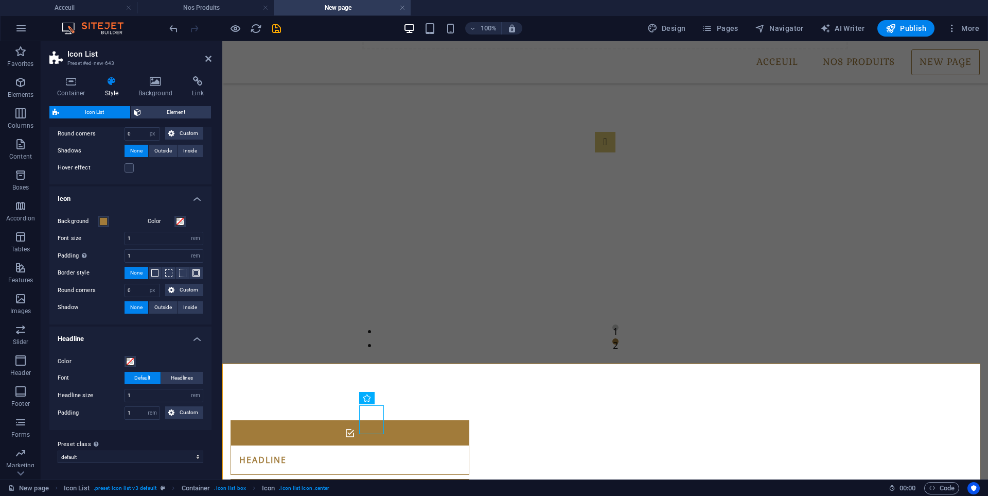
type input "1"
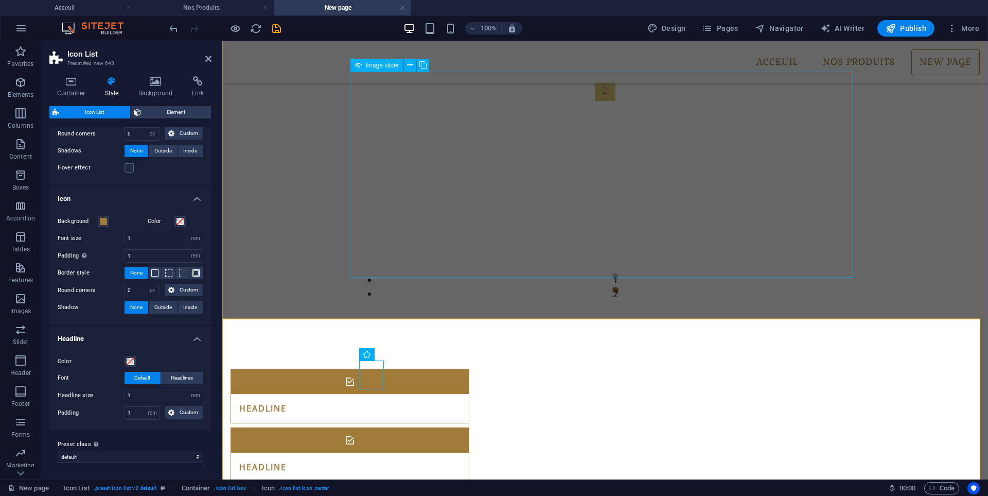
scroll to position [236, 0]
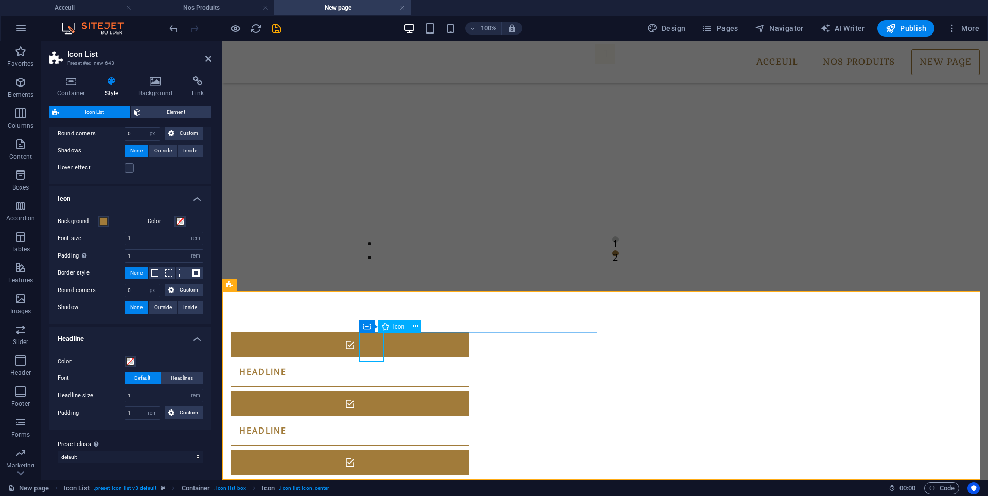
click at [367, 347] on figure at bounding box center [350, 345] width 238 height 25
select select "xMidYMid"
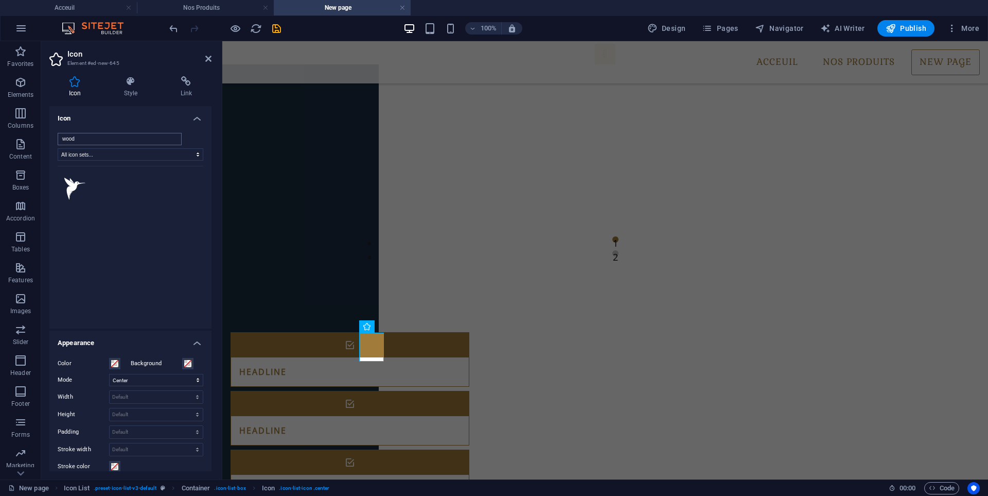
click at [147, 137] on input "wood" at bounding box center [120, 139] width 124 height 12
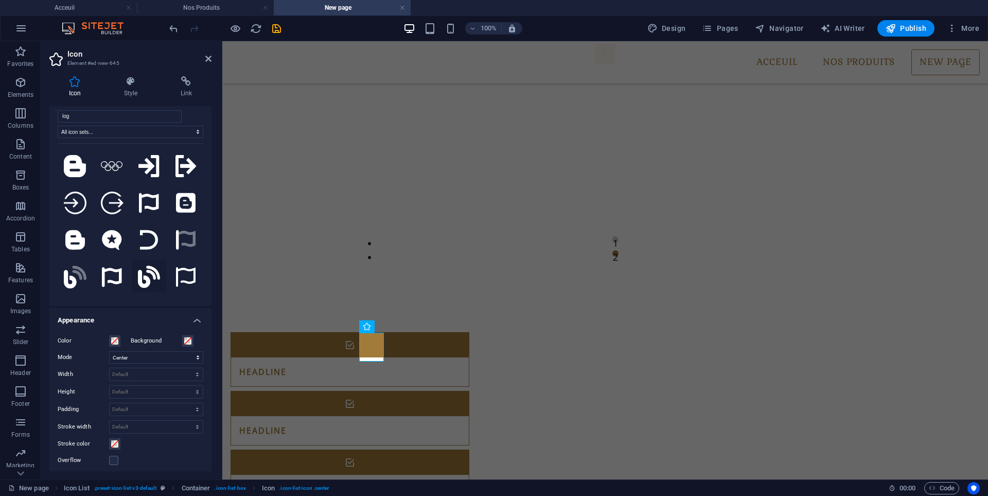
scroll to position [0, 0]
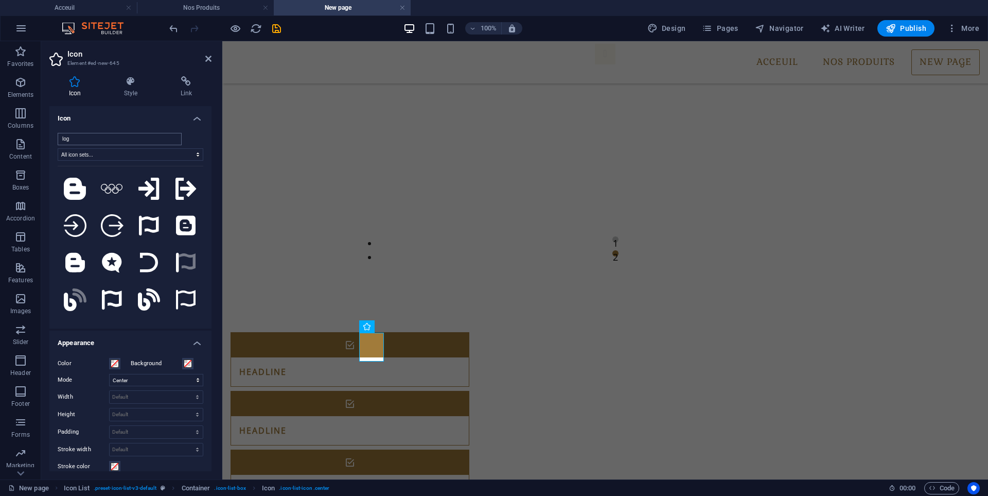
click at [129, 139] on input "log" at bounding box center [120, 139] width 124 height 12
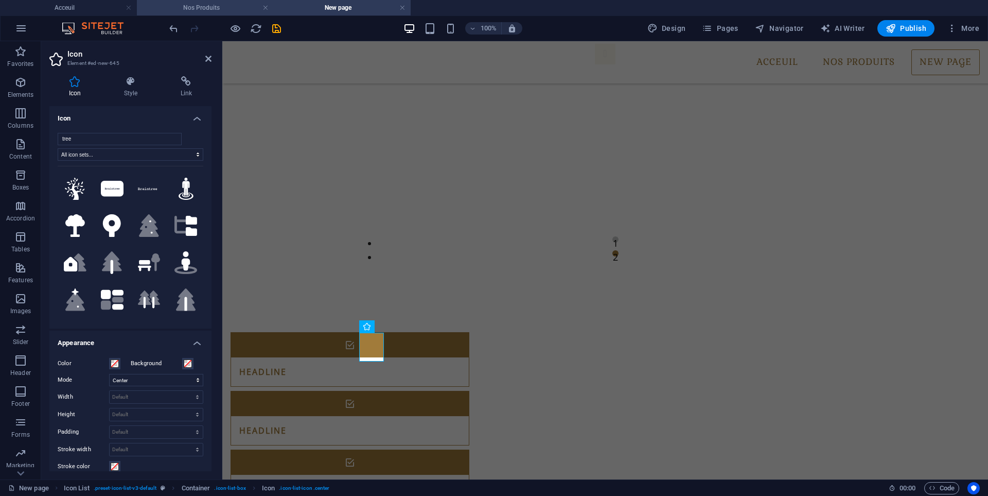
type input "tree"
